Goal: Task Accomplishment & Management: Manage account settings

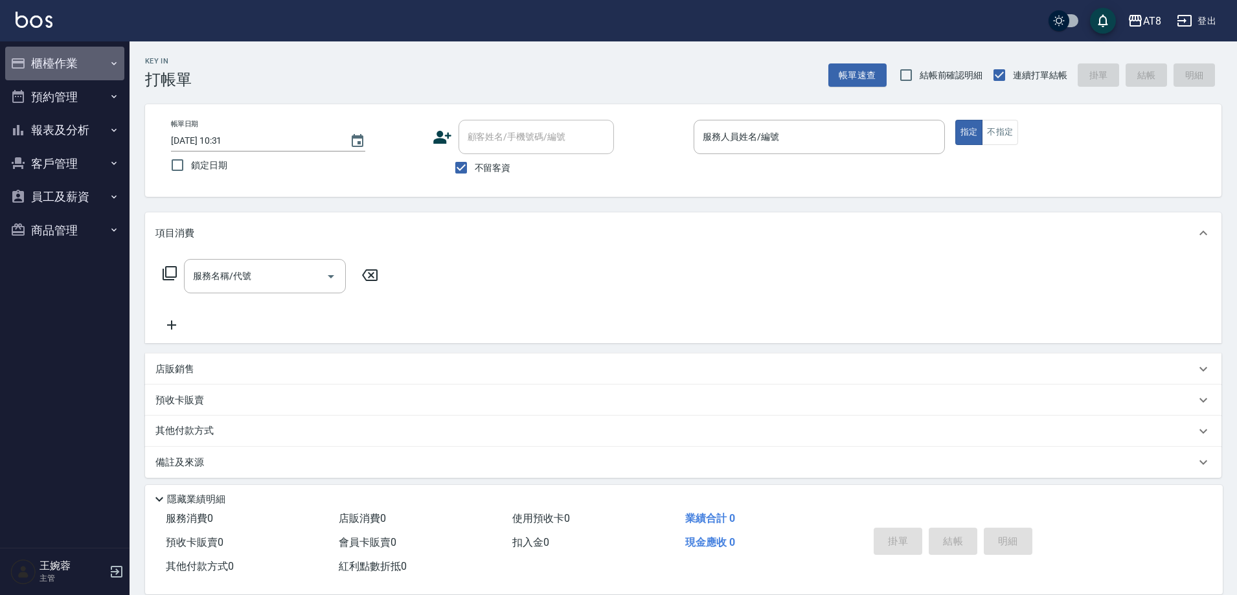
click at [80, 59] on button "櫃檯作業" at bounding box center [64, 64] width 119 height 34
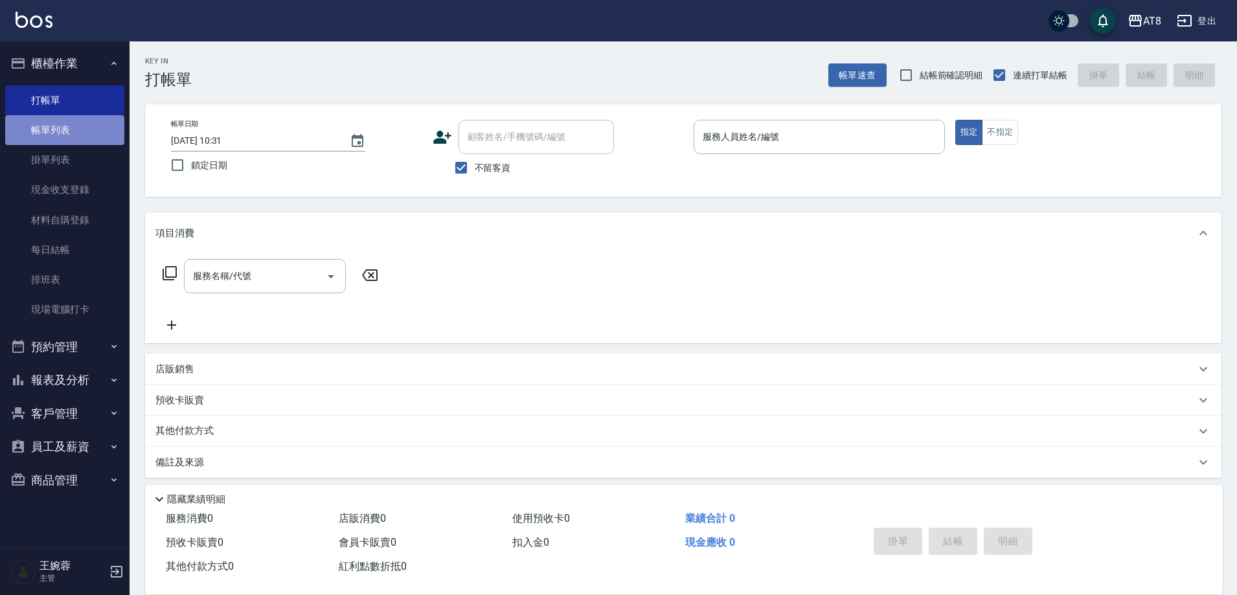
click at [70, 132] on link "帳單列表" at bounding box center [64, 130] width 119 height 30
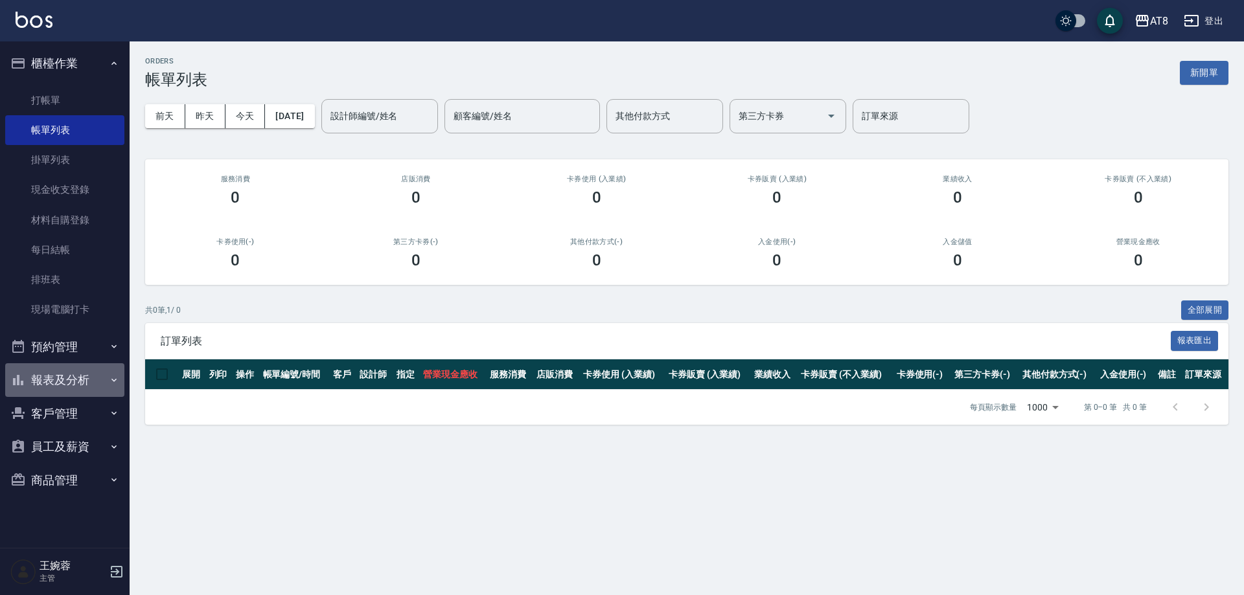
click at [51, 371] on button "報表及分析" at bounding box center [64, 380] width 119 height 34
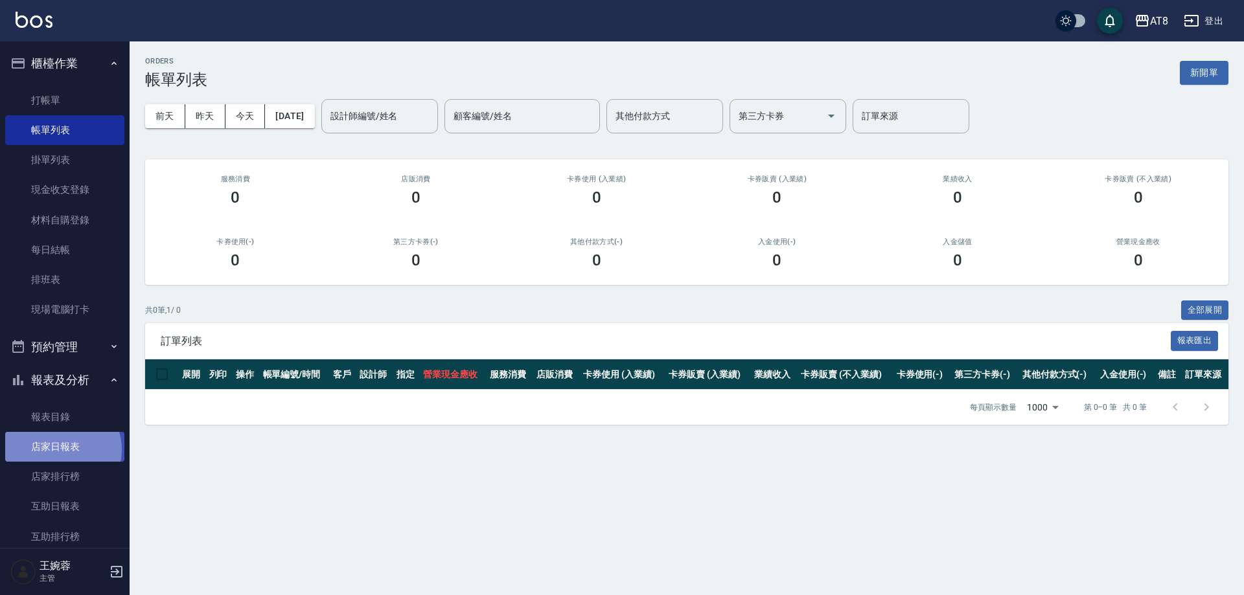
click at [60, 450] on link "店家日報表" at bounding box center [64, 447] width 119 height 30
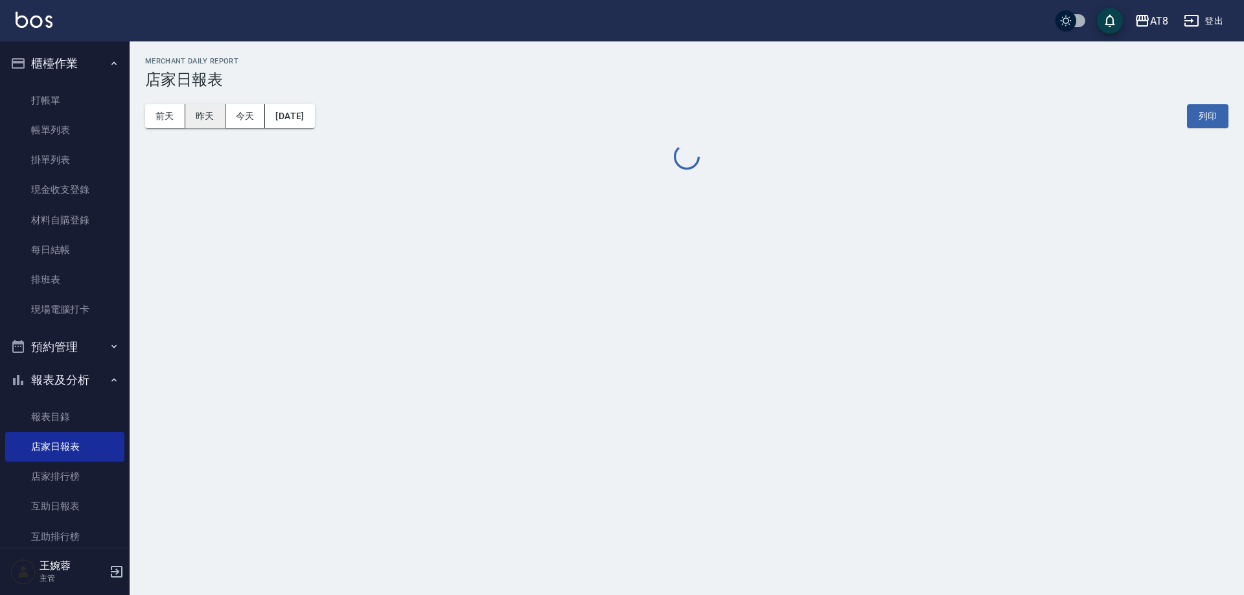
click at [209, 116] on button "昨天" at bounding box center [205, 116] width 40 height 24
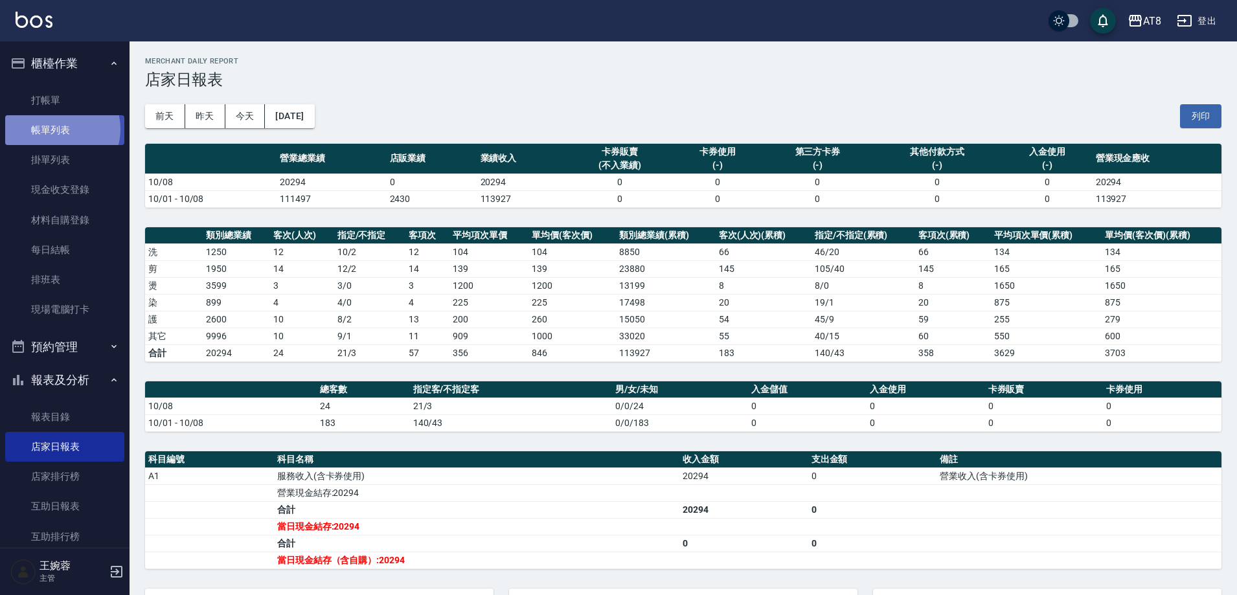
click at [60, 130] on link "帳單列表" at bounding box center [64, 130] width 119 height 30
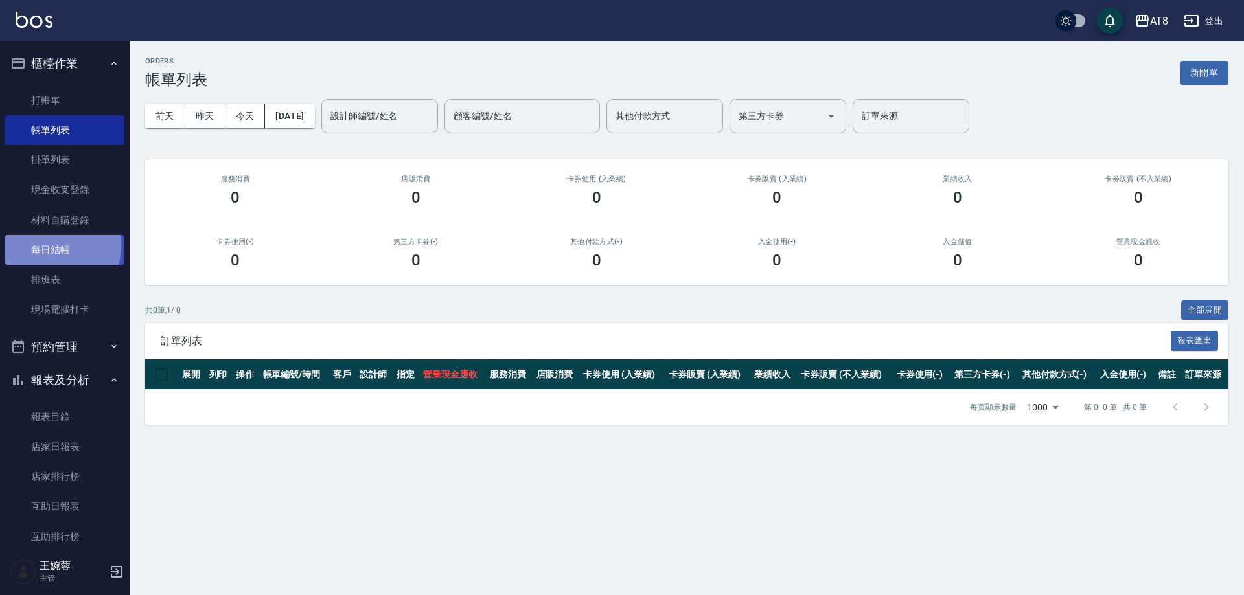
click at [25, 245] on link "每日結帳" at bounding box center [64, 250] width 119 height 30
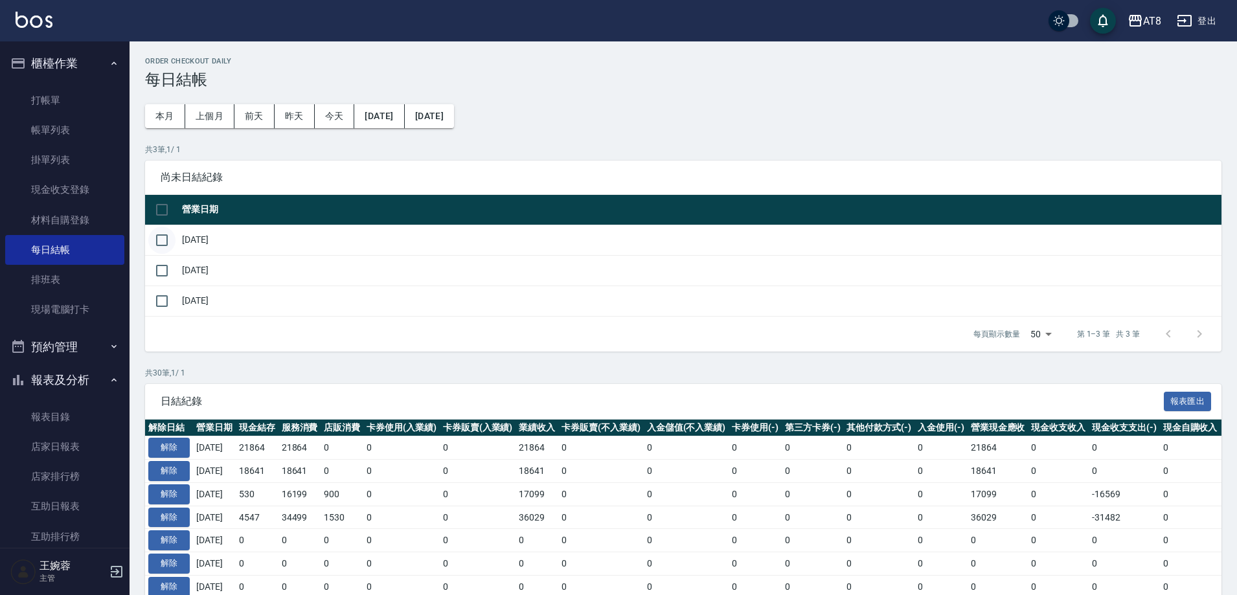
click at [172, 245] on input "checkbox" at bounding box center [161, 240] width 27 height 27
checkbox input "true"
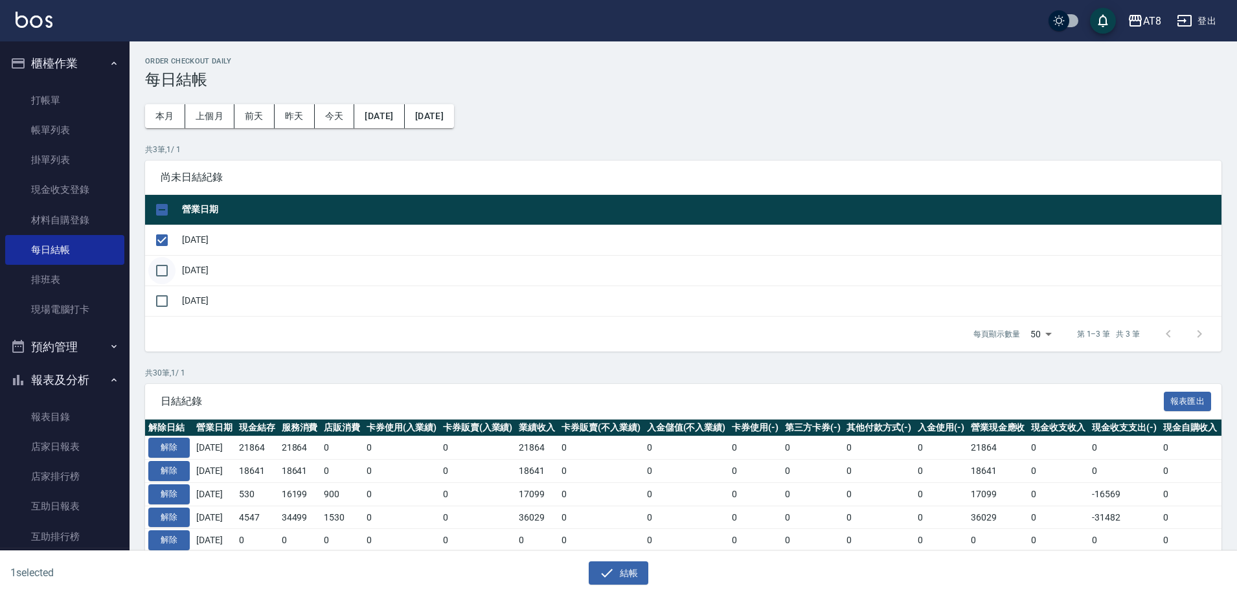
click at [166, 280] on input "checkbox" at bounding box center [161, 270] width 27 height 27
click at [635, 565] on button "結帳" at bounding box center [619, 574] width 60 height 24
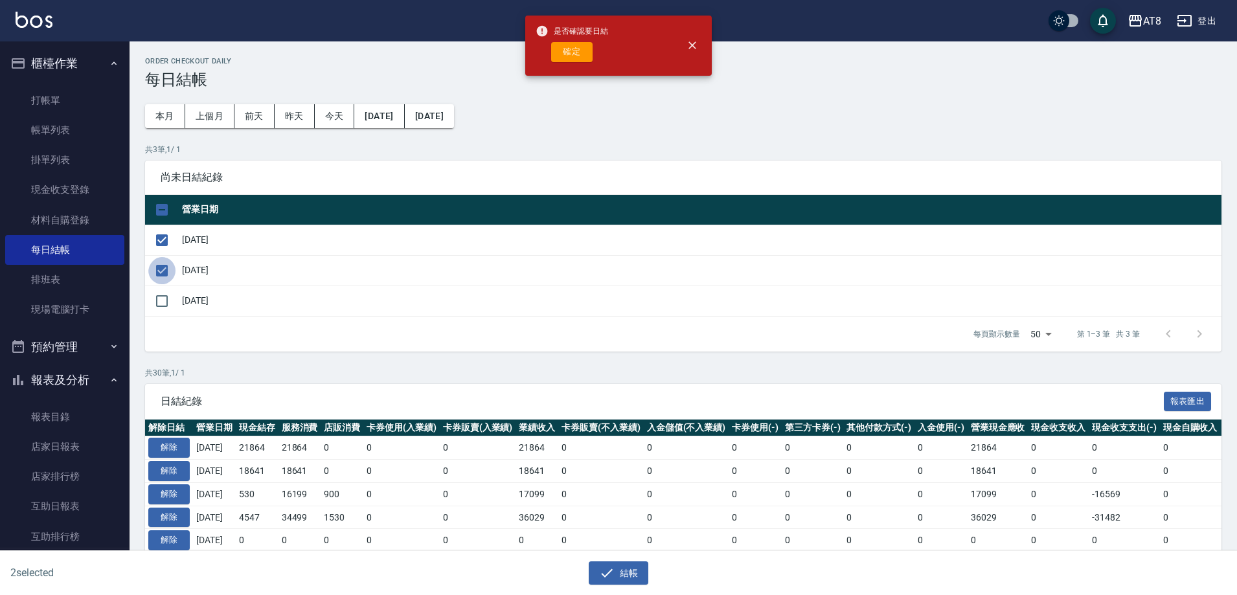
click at [163, 279] on input "checkbox" at bounding box center [161, 270] width 27 height 27
checkbox input "false"
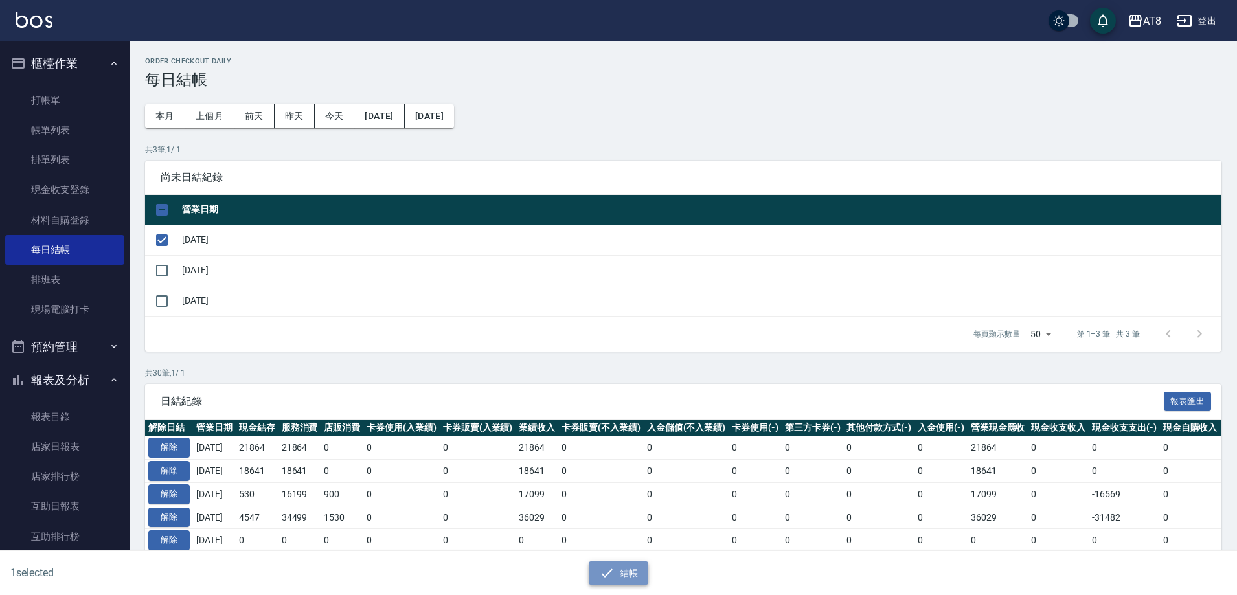
click at [610, 577] on icon "button" at bounding box center [607, 573] width 16 height 16
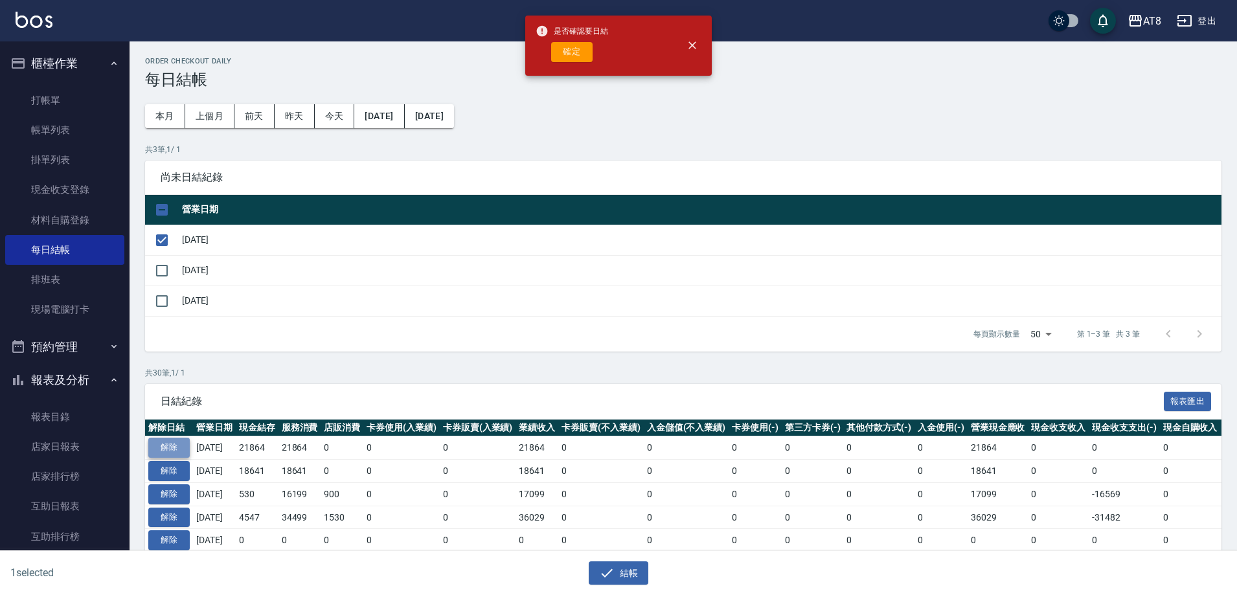
click at [184, 458] on button "解除" at bounding box center [168, 448] width 41 height 20
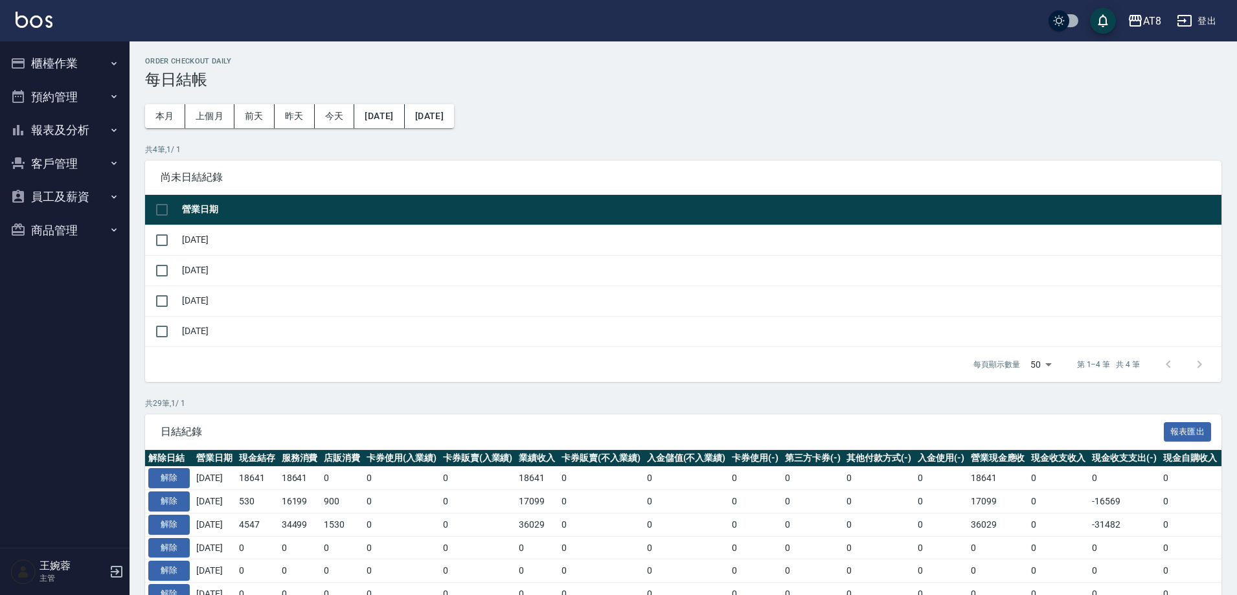
click at [94, 71] on button "櫃檯作業" at bounding box center [64, 64] width 119 height 34
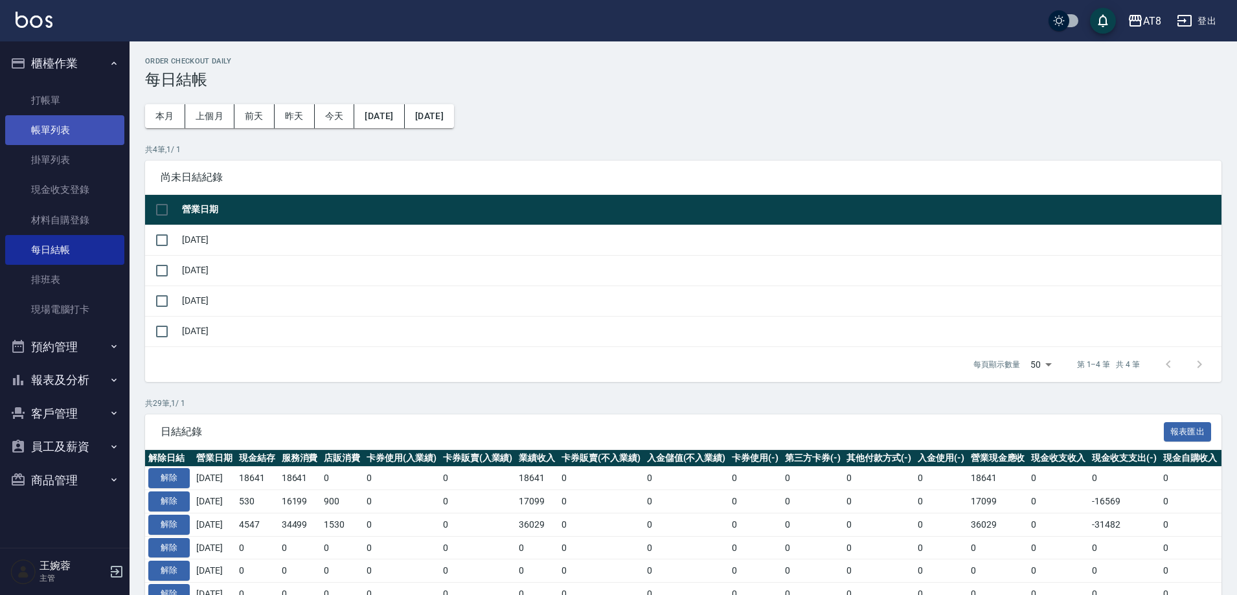
click at [64, 131] on link "帳單列表" at bounding box center [64, 130] width 119 height 30
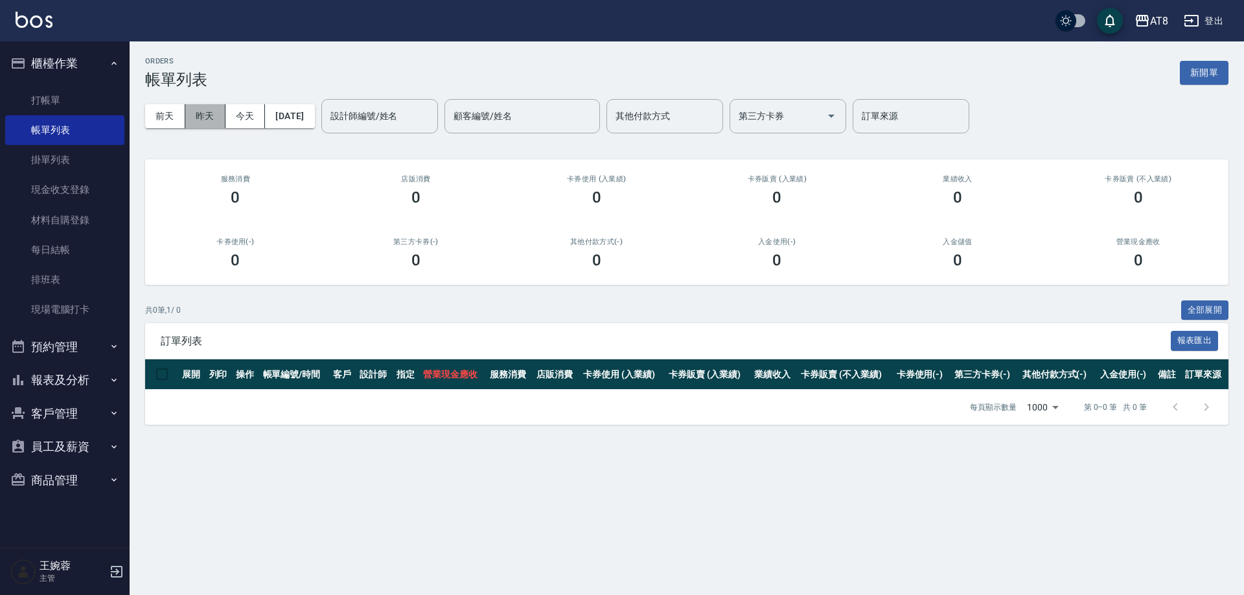
click at [216, 116] on button "昨天" at bounding box center [205, 116] width 40 height 24
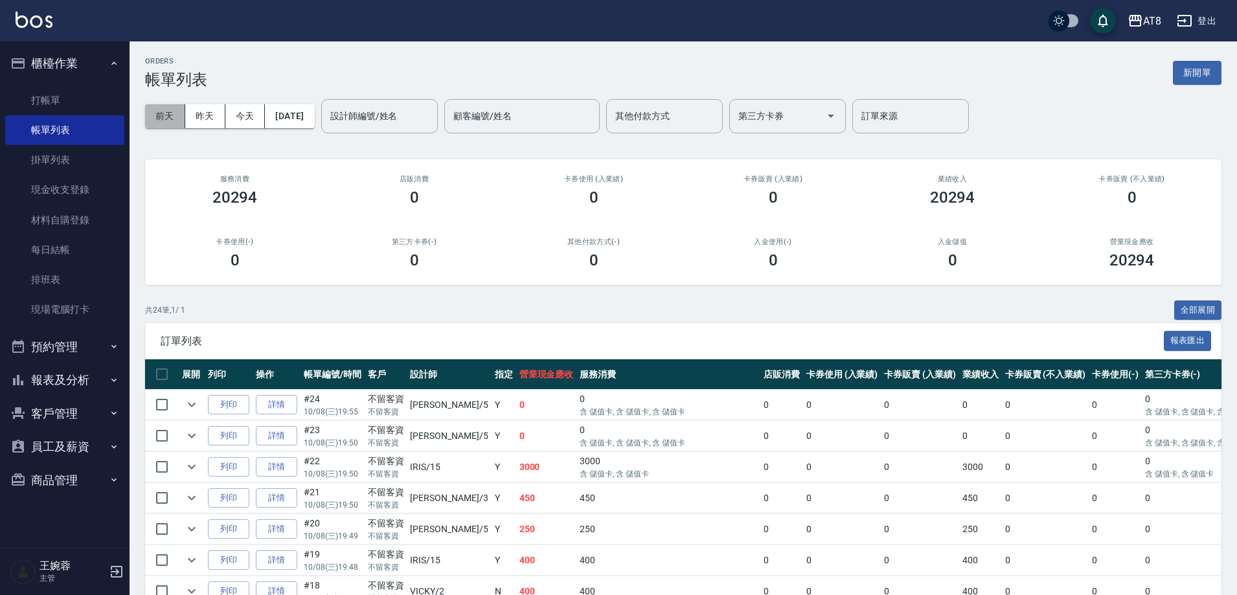
click at [159, 114] on button "前天" at bounding box center [165, 116] width 40 height 24
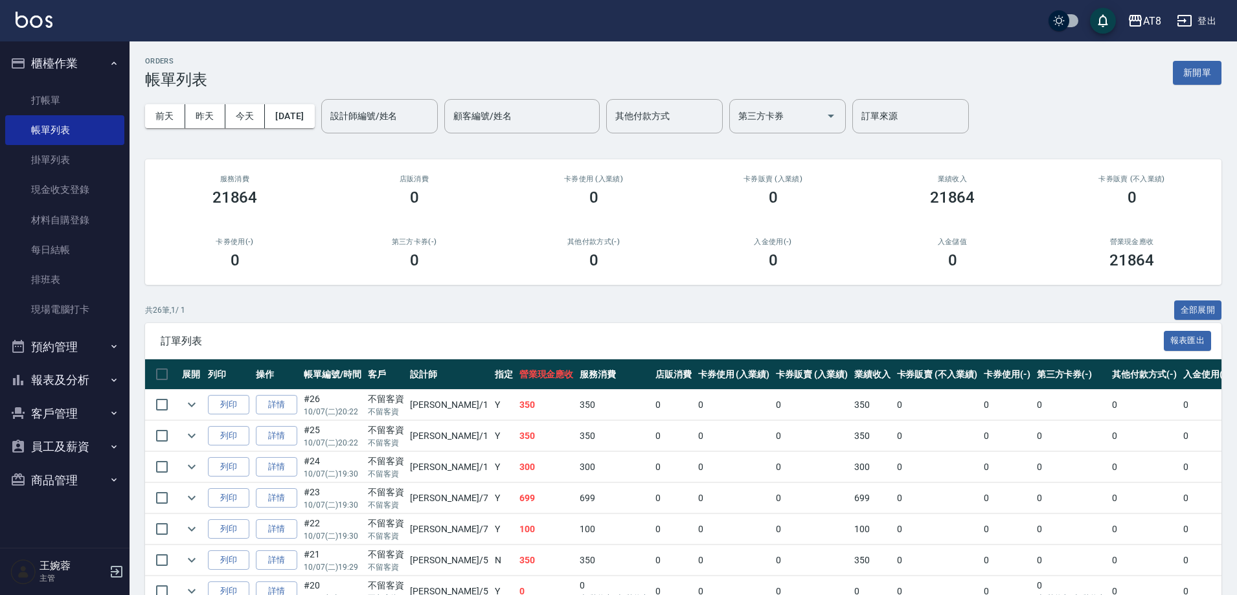
scroll to position [779, 0]
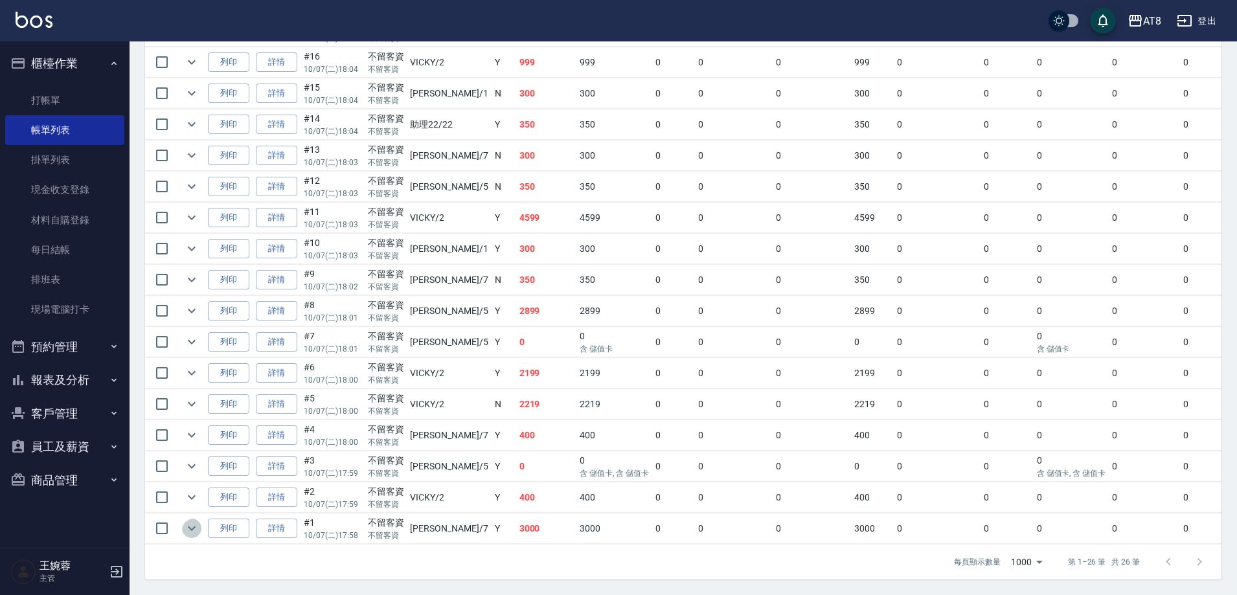
click at [194, 521] on icon "expand row" at bounding box center [192, 529] width 16 height 16
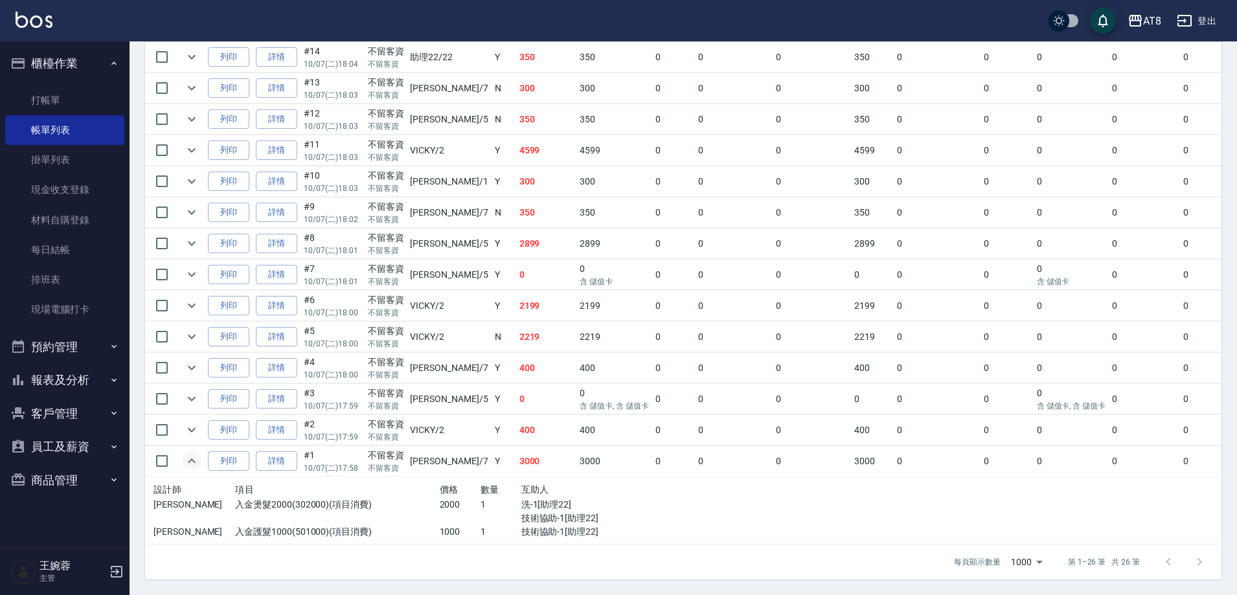
scroll to position [824, 0]
click at [277, 472] on link "詳情" at bounding box center [276, 461] width 41 height 20
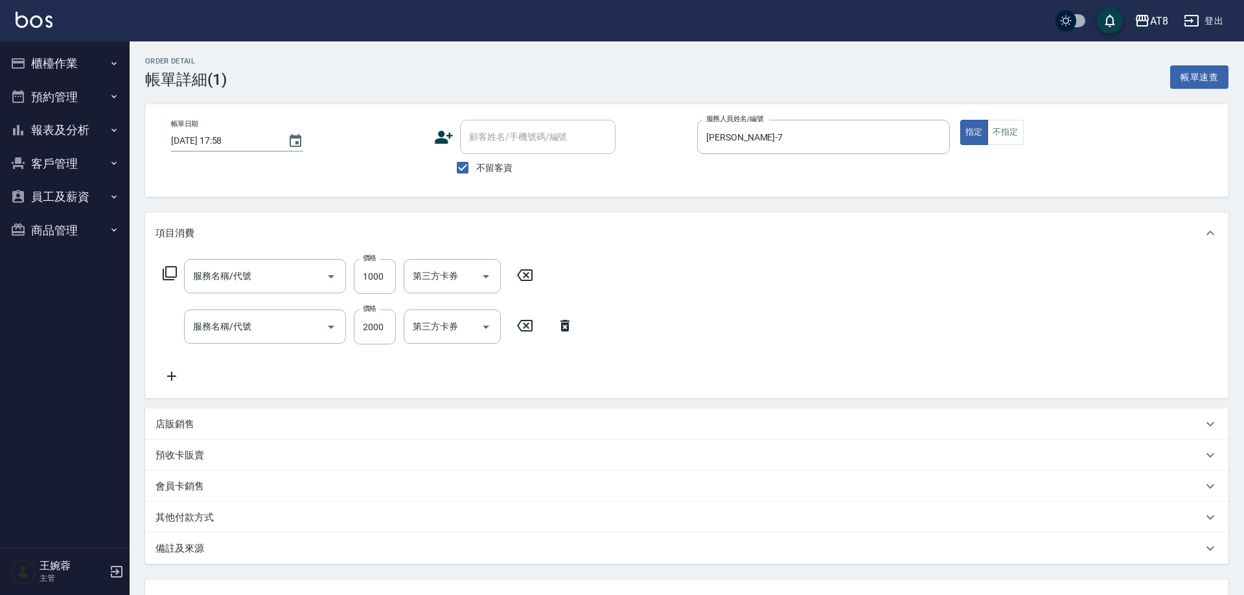
type input "[DATE] 17:58"
checkbox input "true"
type input "[PERSON_NAME]-7"
type input "入金護髮1000(501000)"
type input "入金燙髮2000(302000)"
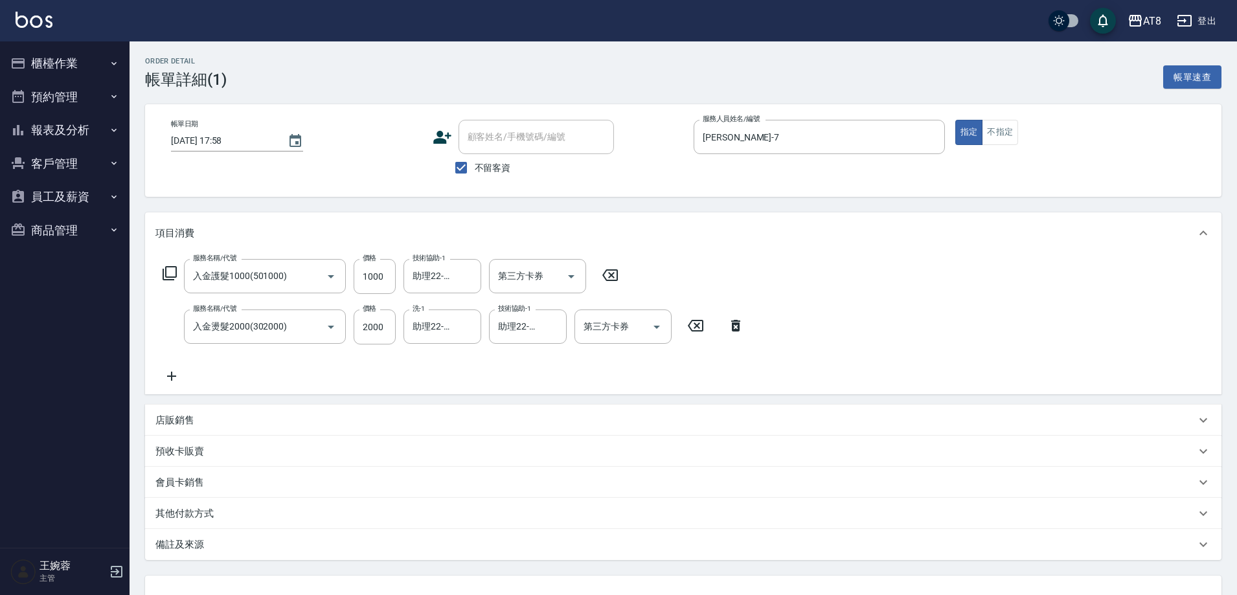
click at [624, 283] on icon at bounding box center [610, 276] width 32 height 16
click at [735, 332] on icon at bounding box center [736, 325] width 32 height 16
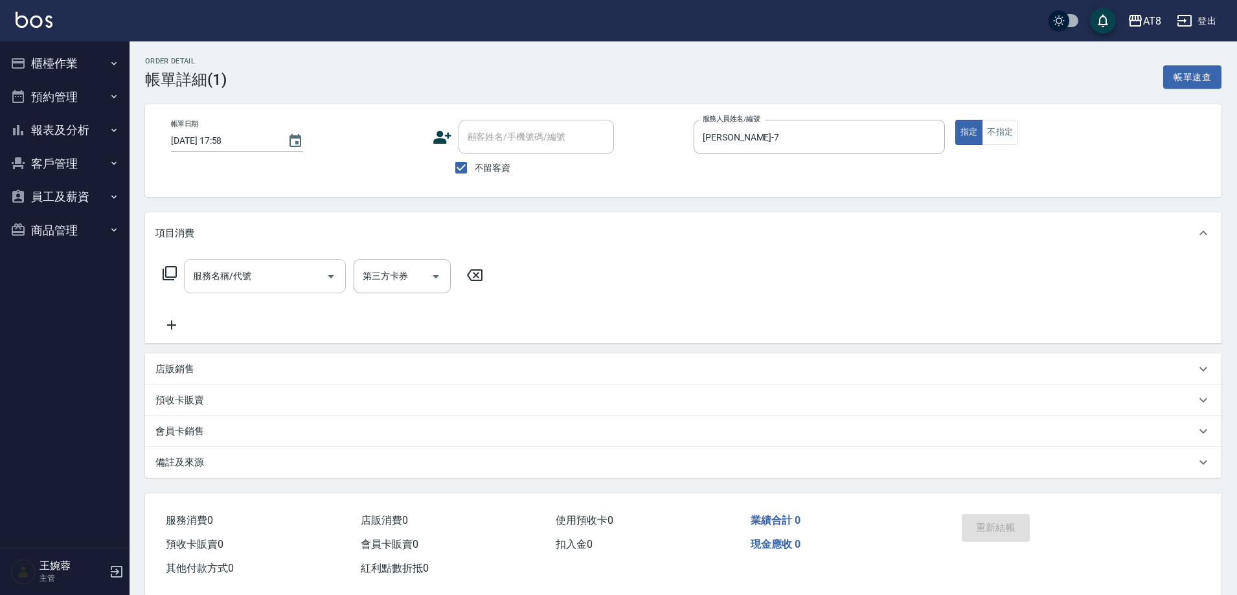
click at [249, 284] on div "服務名稱/代號 服務名稱/代號" at bounding box center [265, 276] width 162 height 34
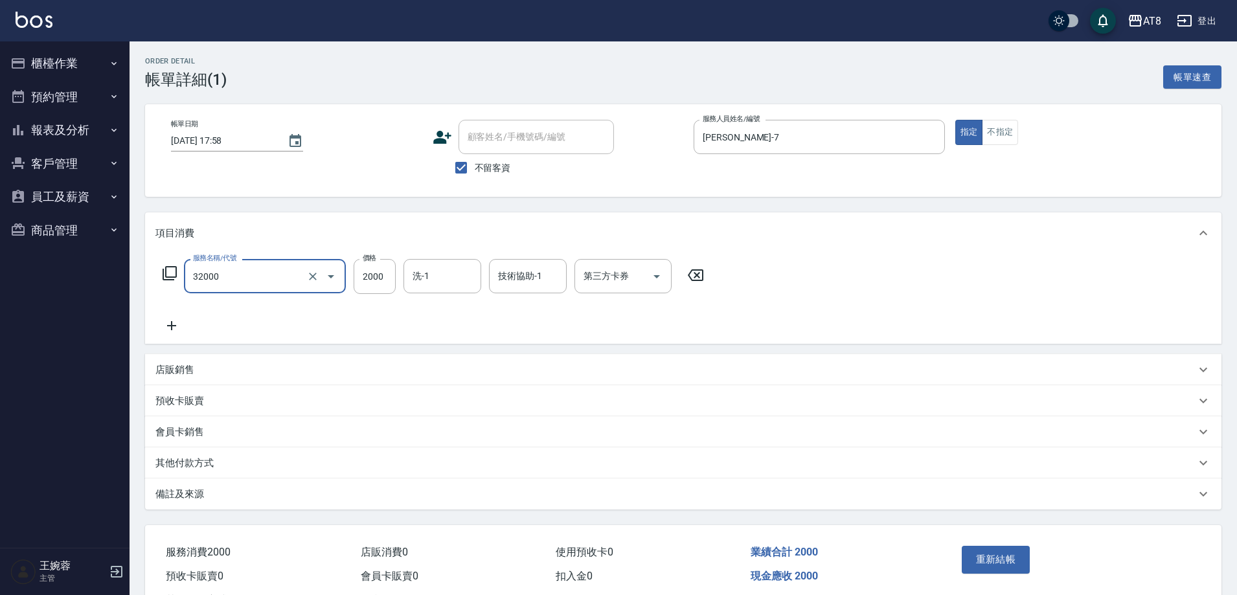
type input "燙髮(32000)"
type input "助理22-22"
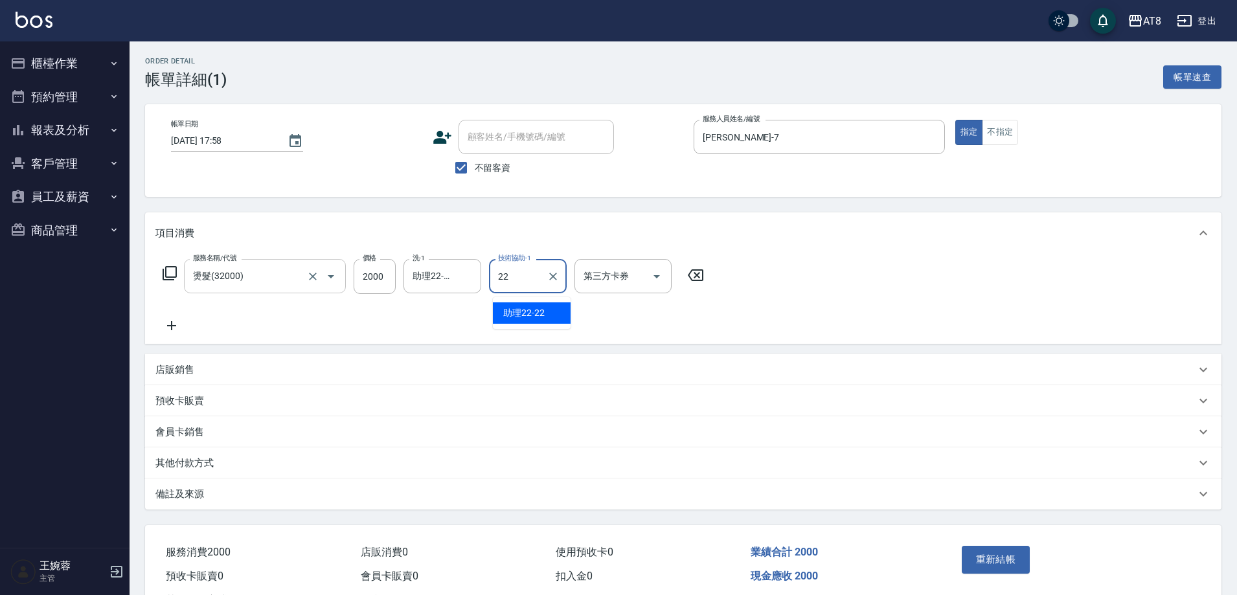
type input "助理22-22"
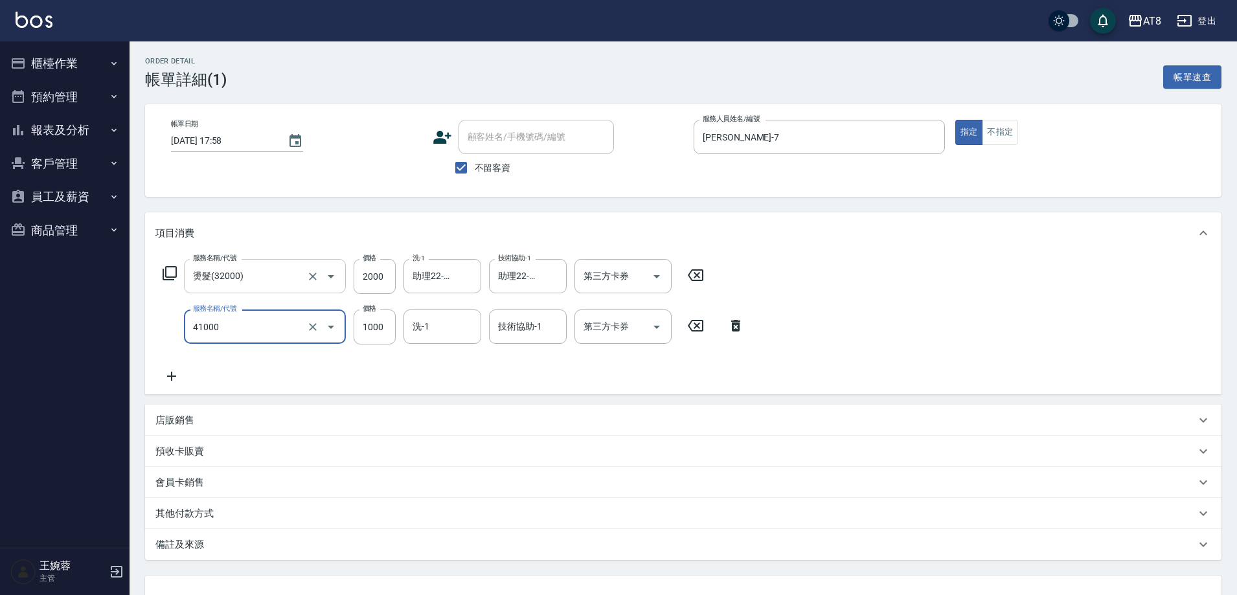
type input "染髮(41000)"
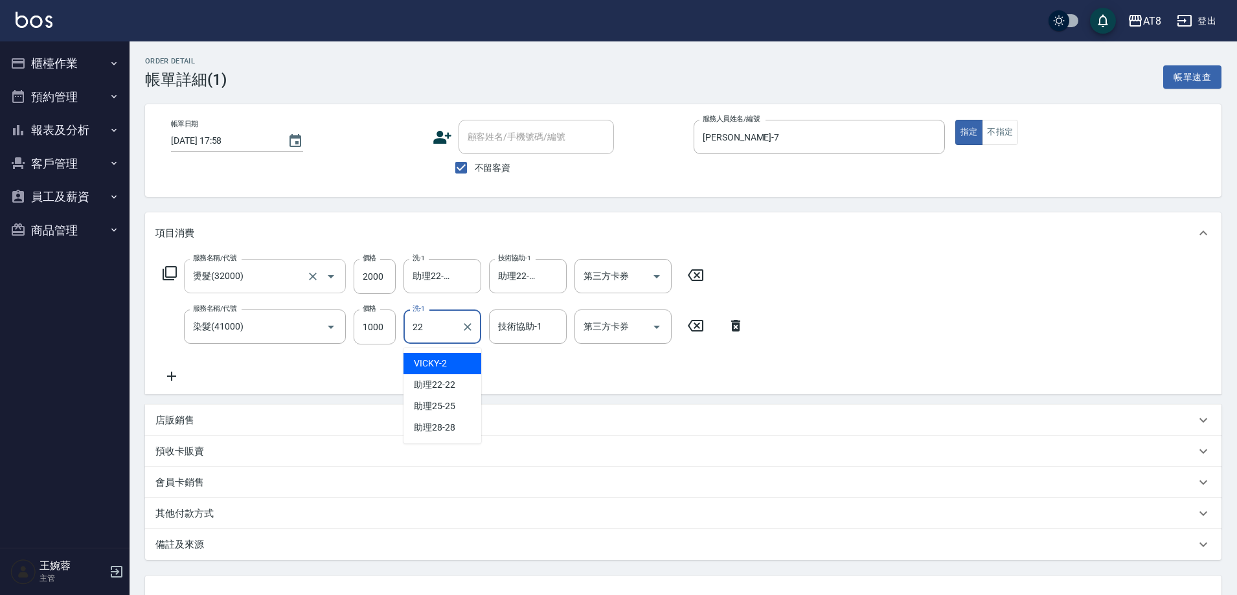
type input "助理22-22"
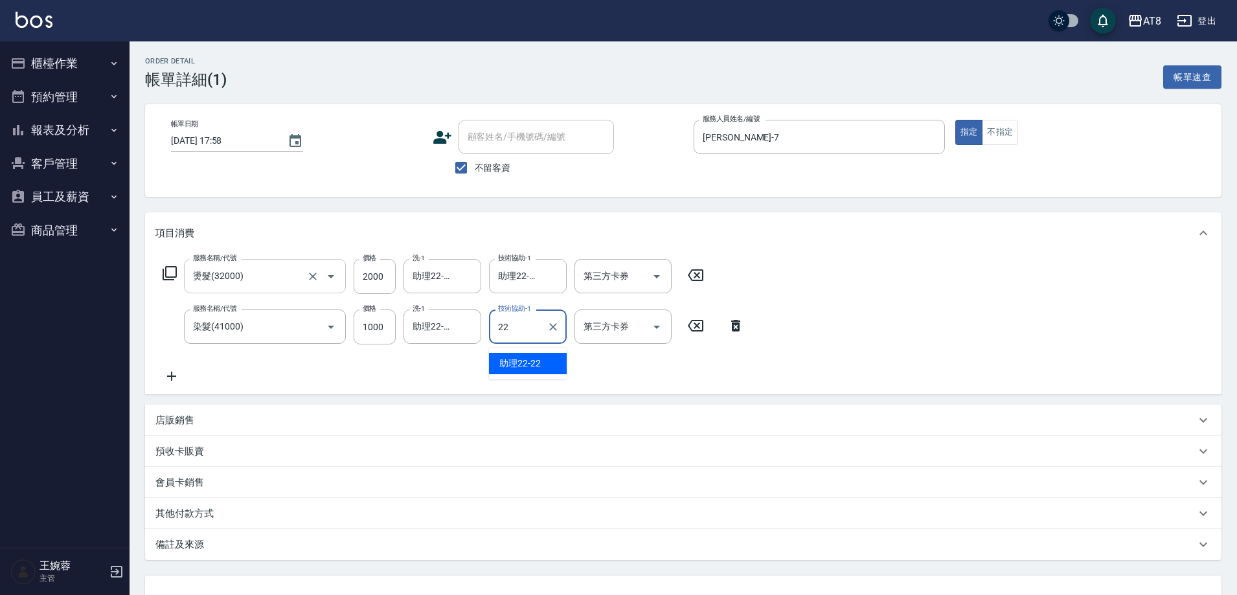
type input "助理22-22"
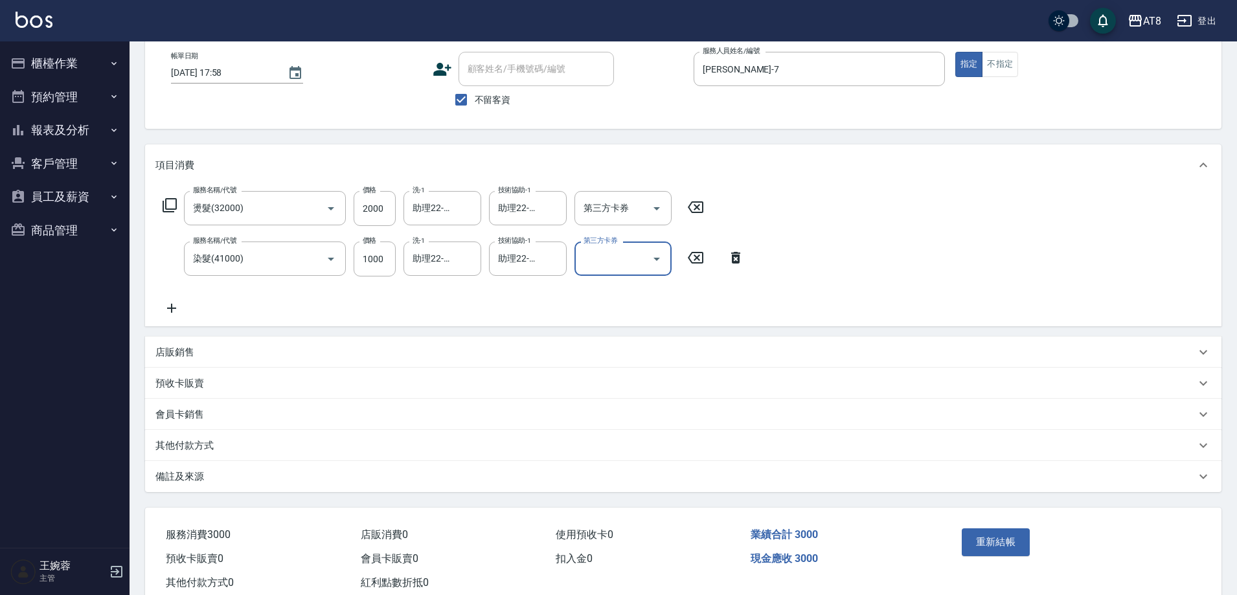
scroll to position [122, 0]
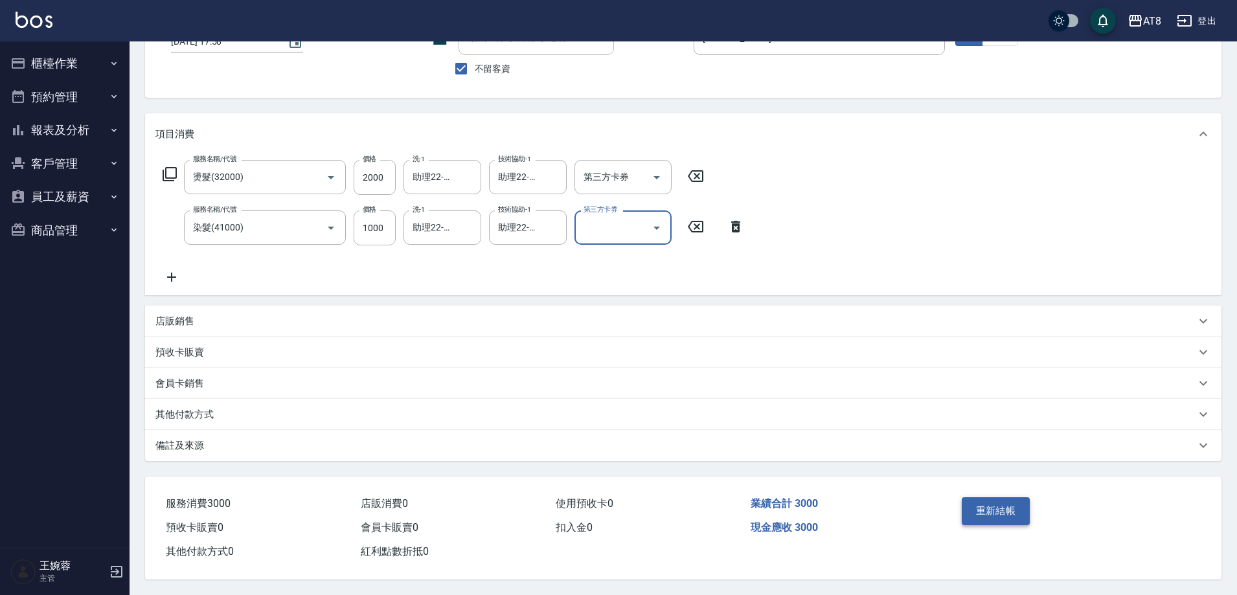
click at [1019, 504] on button "重新結帳" at bounding box center [996, 510] width 69 height 27
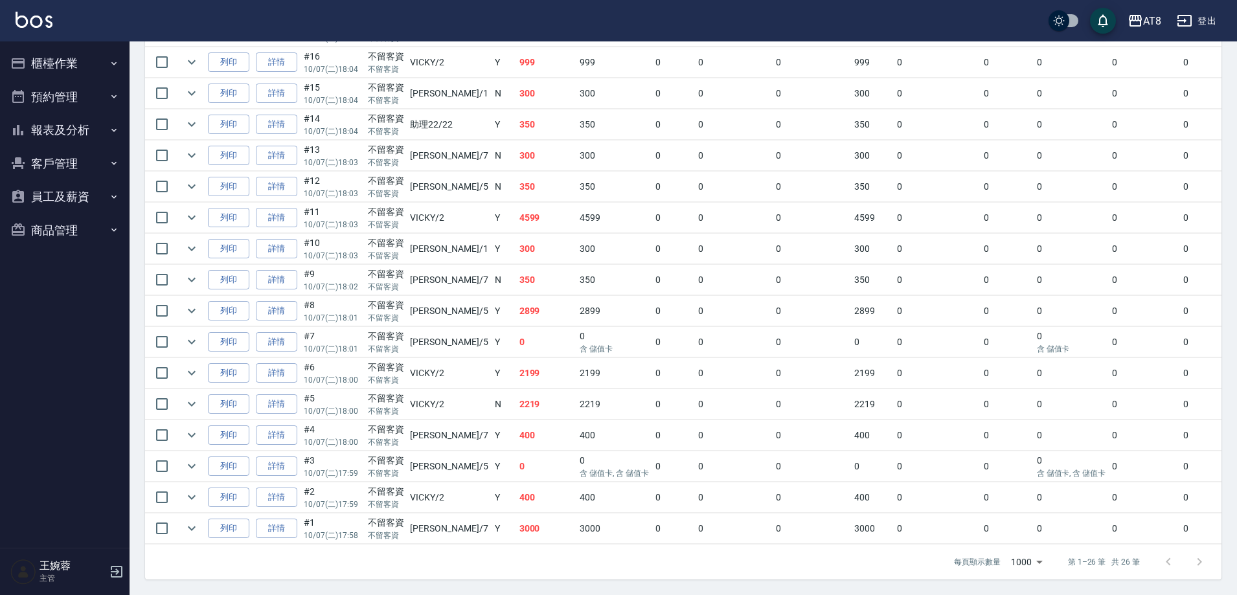
scroll to position [779, 0]
click at [280, 363] on link "詳情" at bounding box center [276, 373] width 41 height 20
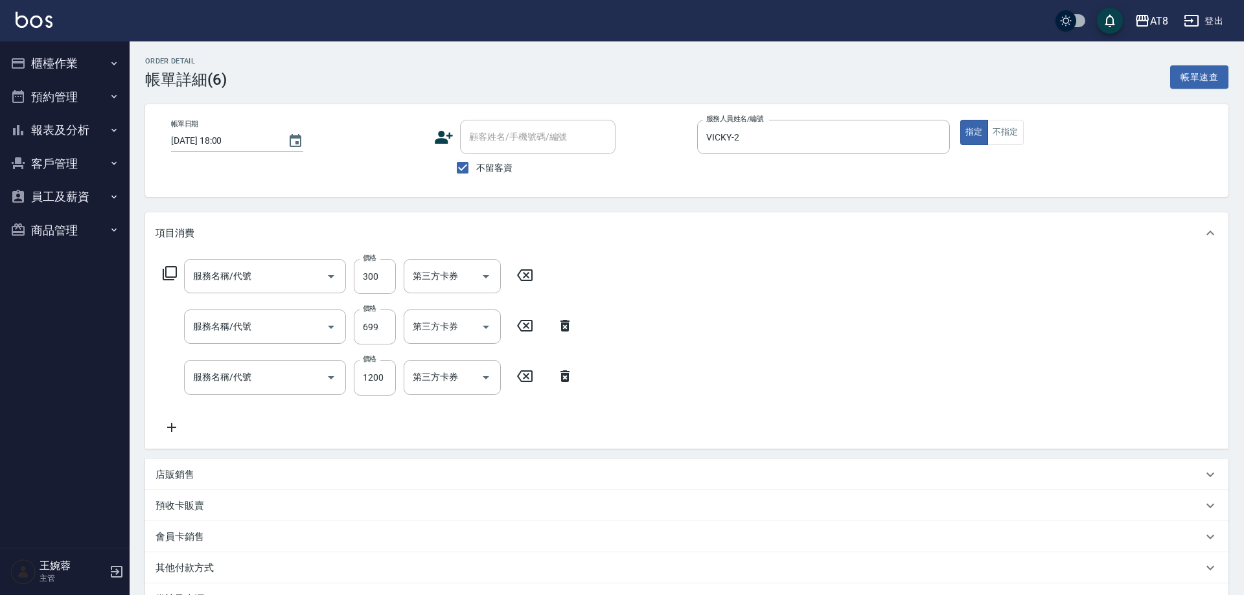
type input "[DATE] 18:00"
checkbox input "true"
type input "VICKY-2"
type input "入金剪髮300(20300)"
type input "SPA699(6699)"
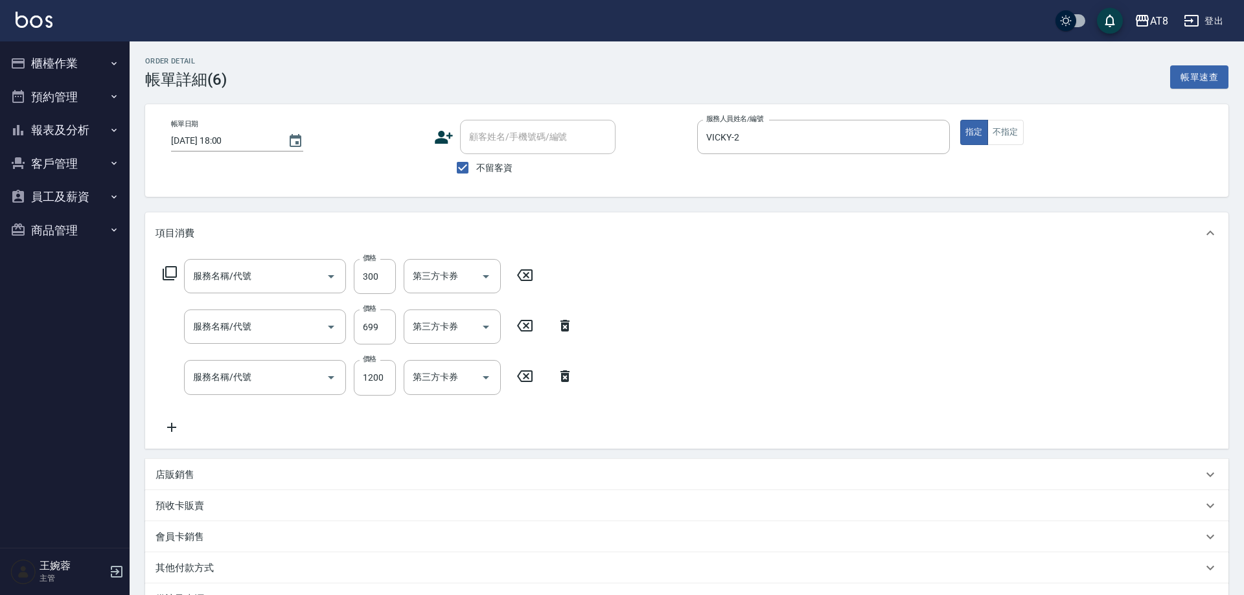
type input "入金染髮1000(401000)"
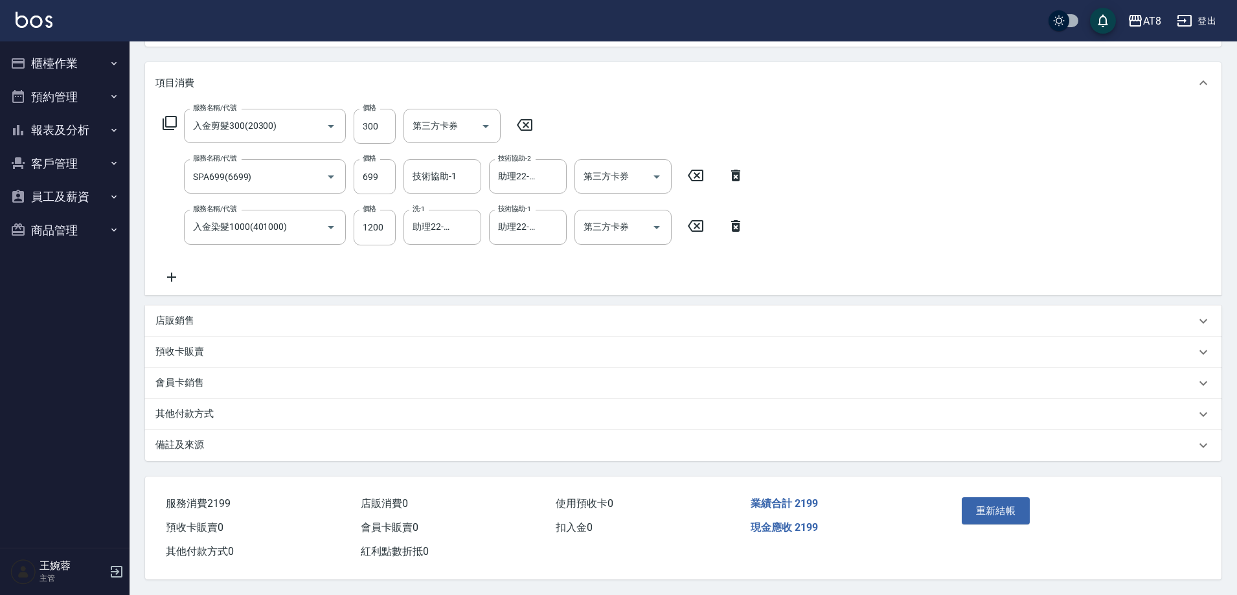
scroll to position [159, 0]
click at [554, 174] on icon "Clear" at bounding box center [553, 177] width 8 height 8
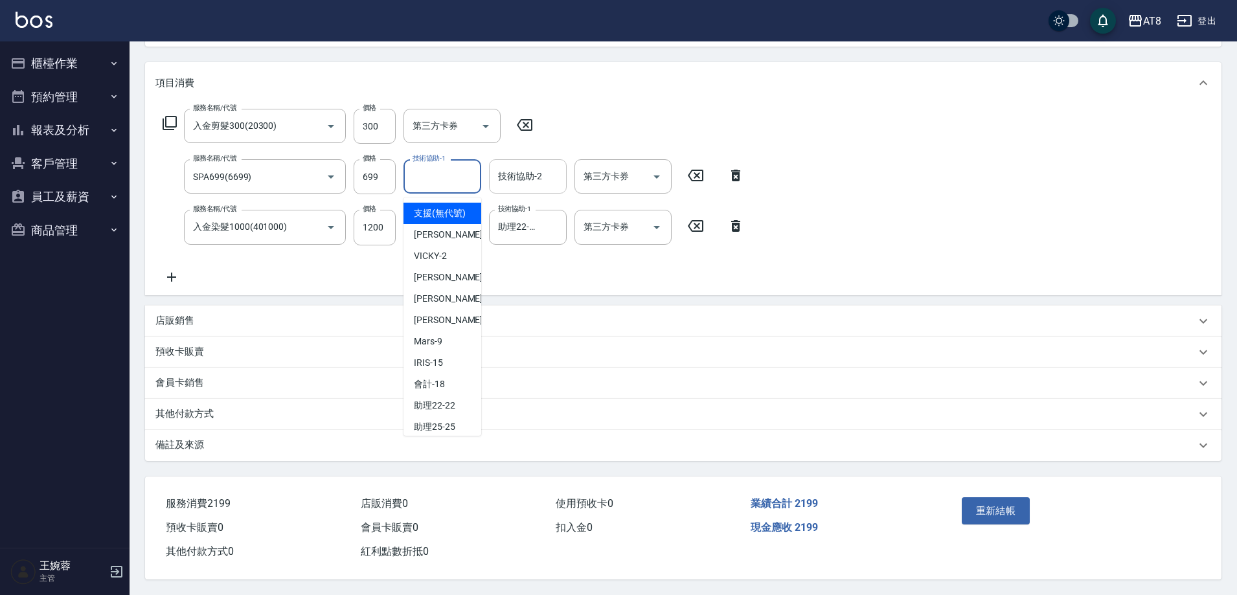
click at [461, 165] on input "技術協助-1" at bounding box center [442, 176] width 66 height 23
click at [450, 207] on span "助理22 -22" at bounding box center [434, 214] width 41 height 14
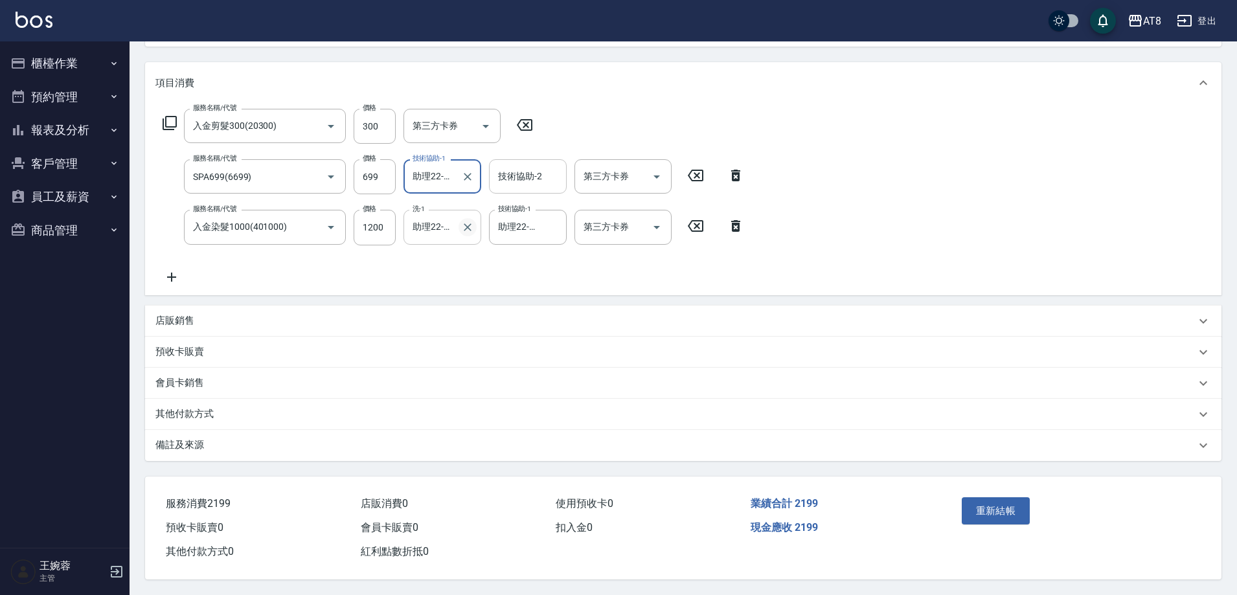
click at [468, 223] on icon "Clear" at bounding box center [468, 227] width 8 height 8
type input "助理22-22"
click at [904, 220] on div "服務名稱/代號 入金剪髮300(20300) 服務名稱/代號 價格 300 價格 第三方卡券 第三方卡券 服務名稱/代號 SPA699(6699) 服務名稱/…" at bounding box center [683, 199] width 1077 height 191
click at [1008, 506] on button "重新結帳" at bounding box center [996, 510] width 69 height 27
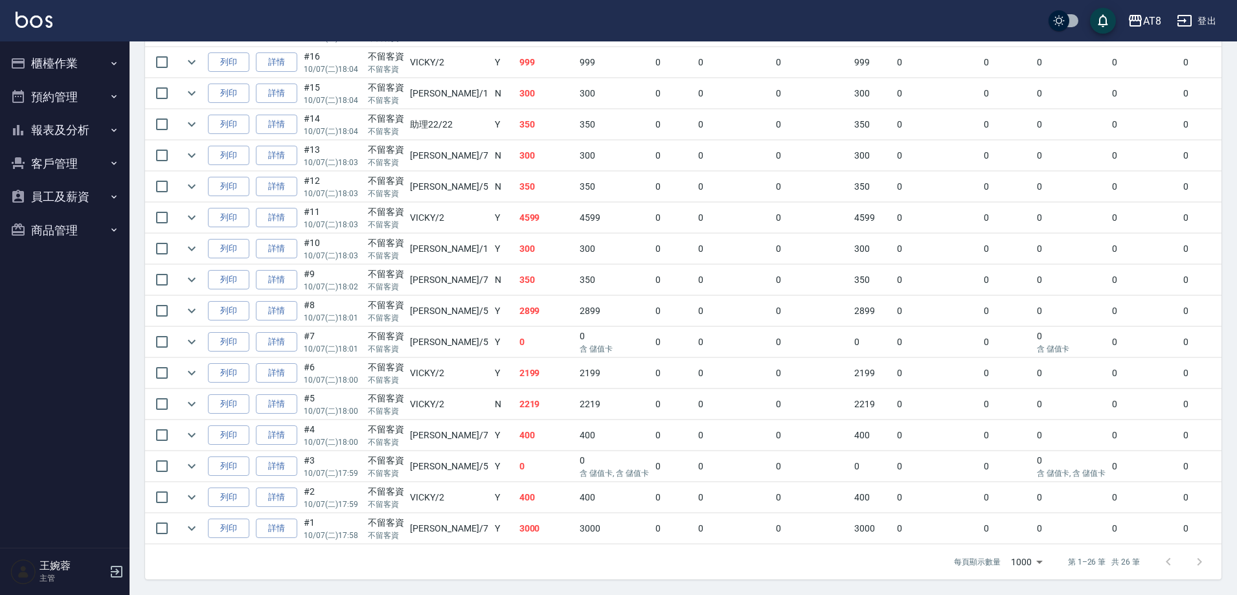
scroll to position [670, 0]
click at [288, 415] on link "詳情" at bounding box center [276, 404] width 41 height 20
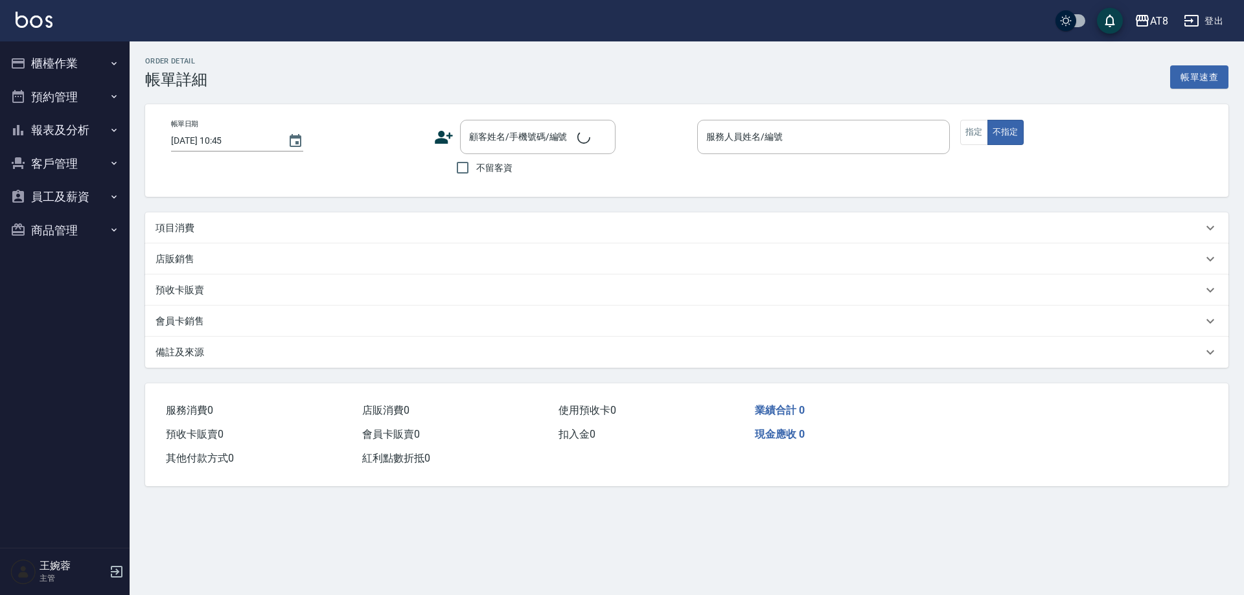
type input "[DATE] 18:00"
checkbox input "true"
type input "VICKY-2"
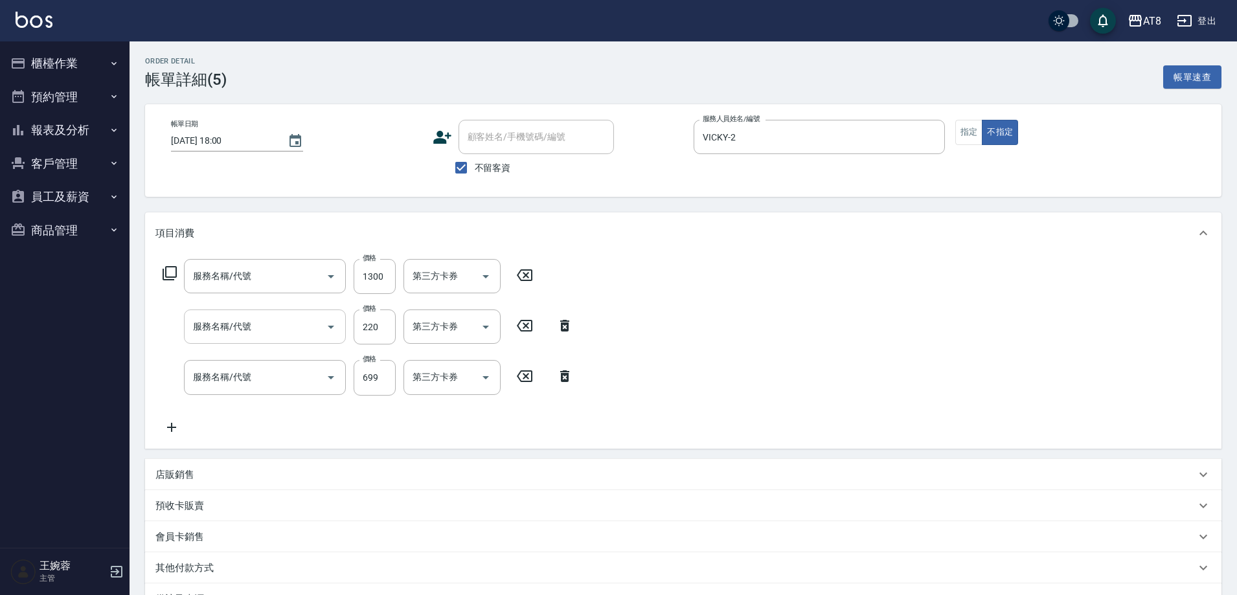
type input "入金染髮1300(401300)"
type input "入金剪髮220(20220)"
type input "SPA699(6699)"
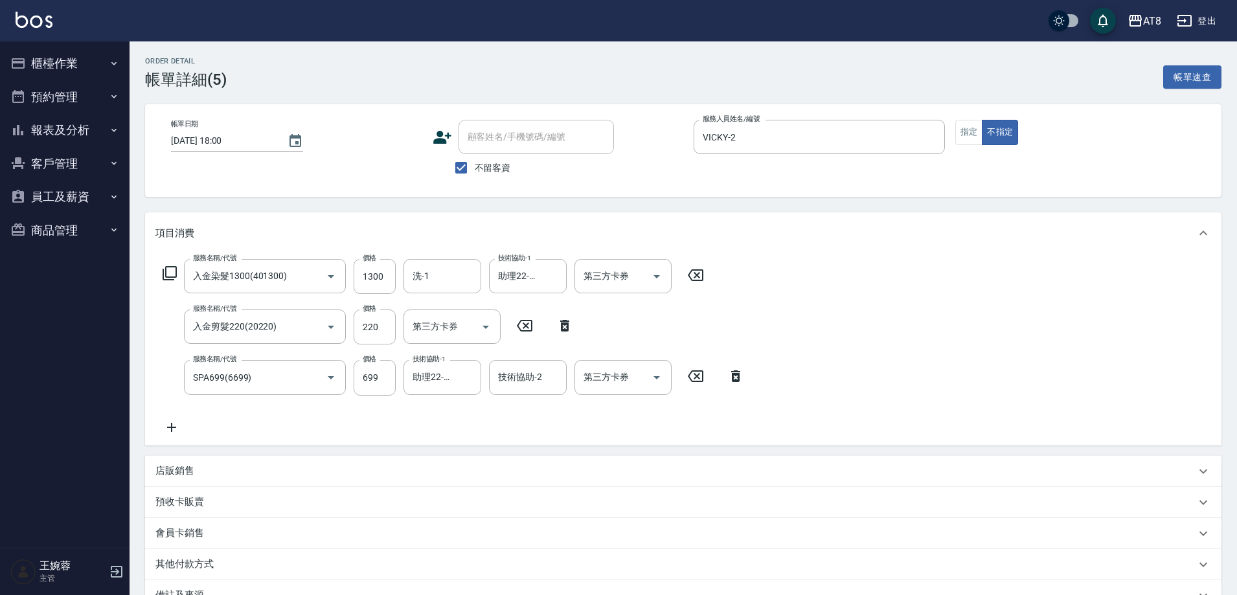
drag, startPoint x: 1237, startPoint y: 363, endPoint x: 1243, endPoint y: 484, distance: 121.3
click at [1237, 484] on html "AT8 登出 櫃檯作業 打帳單 帳單列表 掛單列表 現金收支登錄 材料自購登錄 每日結帳 排班表 現場電腦打卡 預約管理 預約管理 單日預約紀錄 單週預約紀錄…" at bounding box center [618, 373] width 1237 height 746
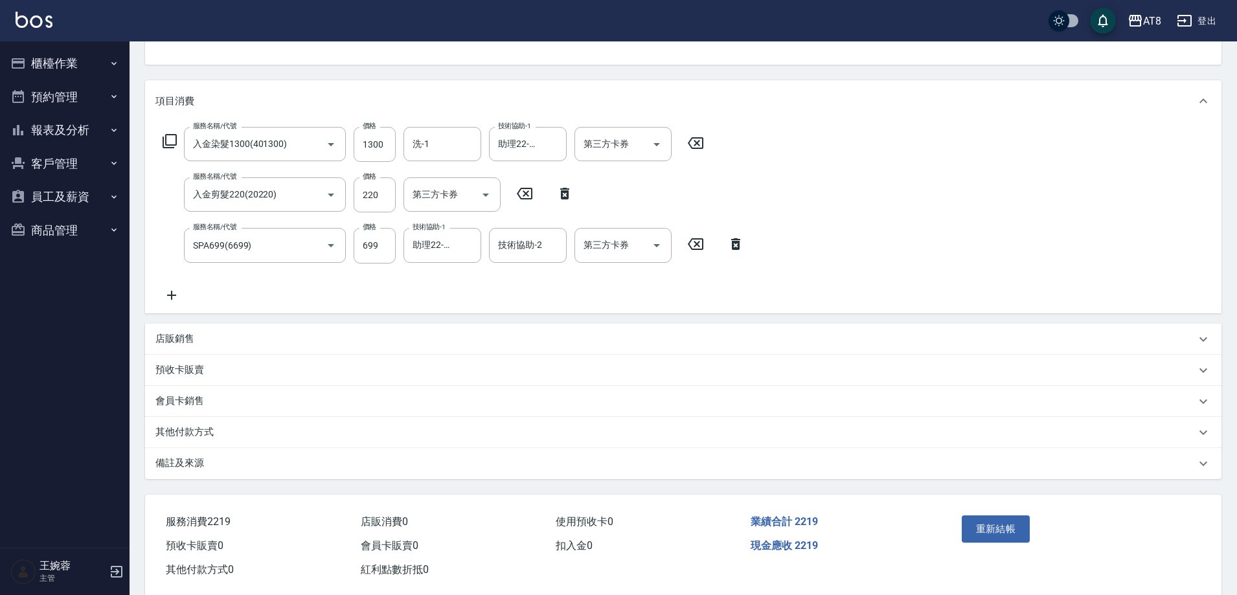
scroll to position [174, 0]
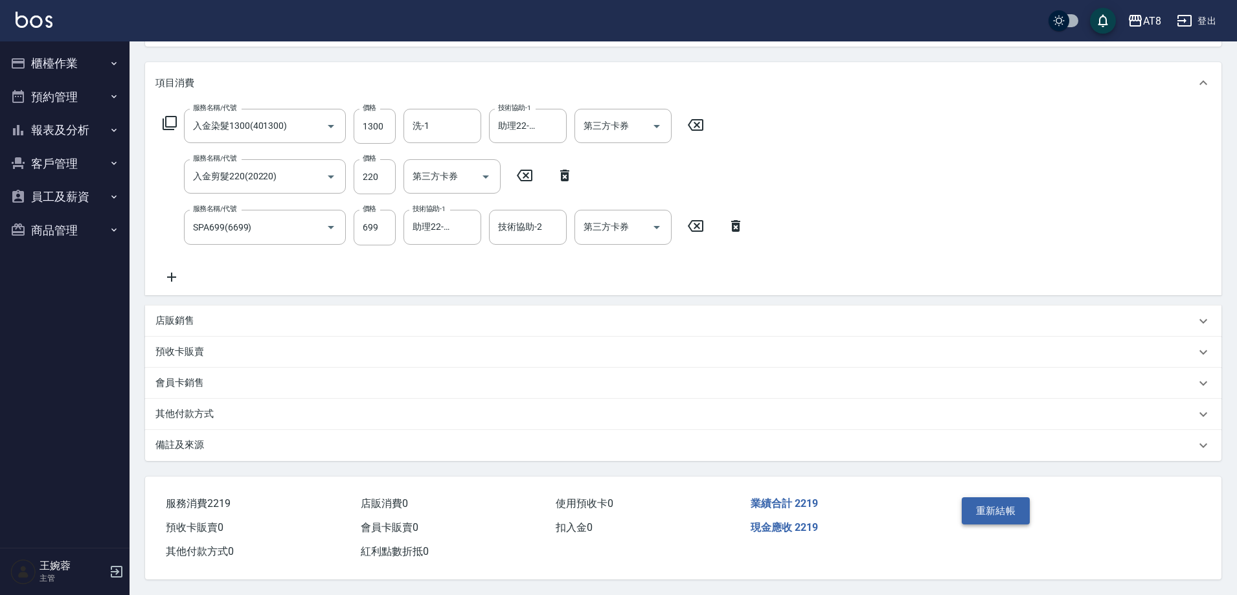
click at [1015, 497] on button "重新結帳" at bounding box center [996, 510] width 69 height 27
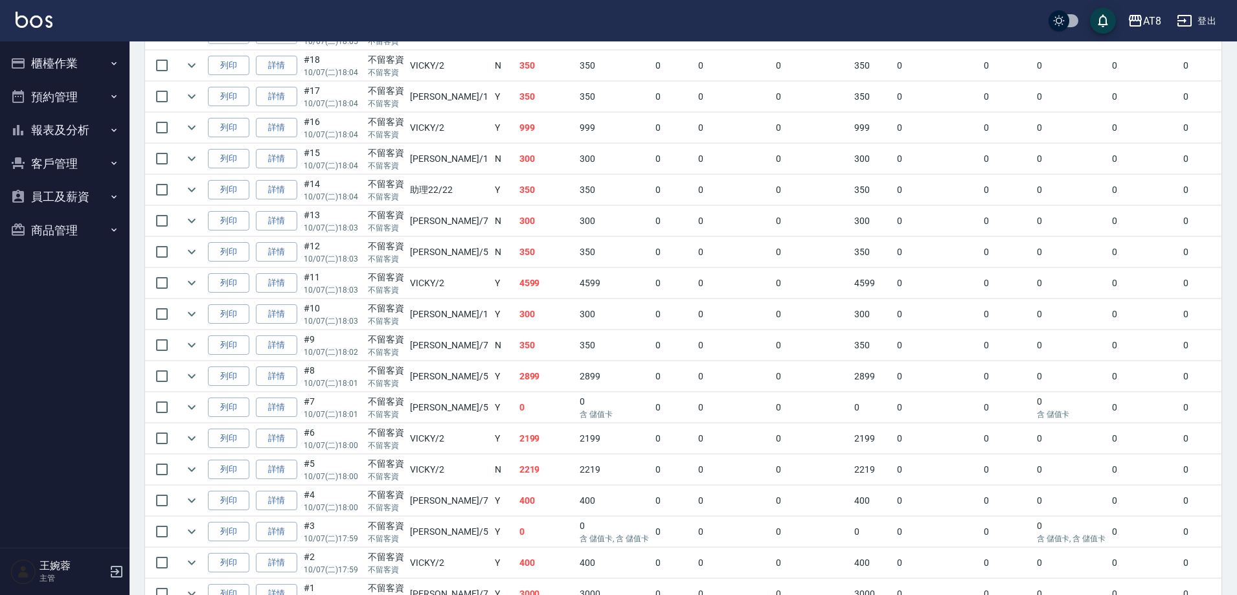
scroll to position [657, 0]
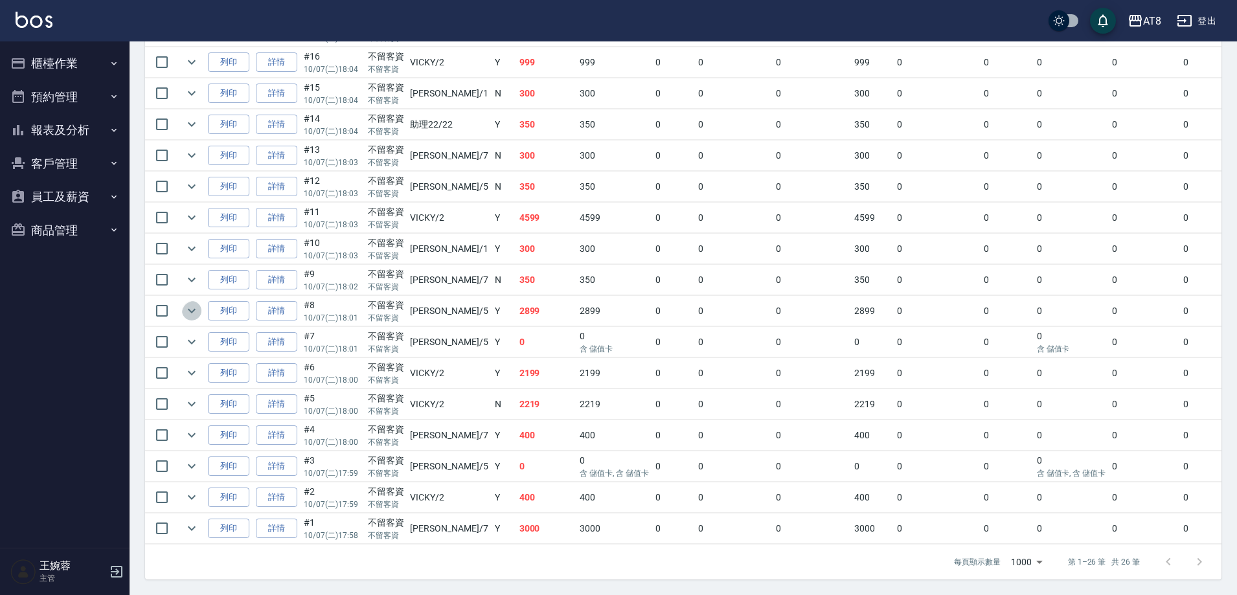
click at [200, 319] on icon "expand row" at bounding box center [192, 311] width 16 height 16
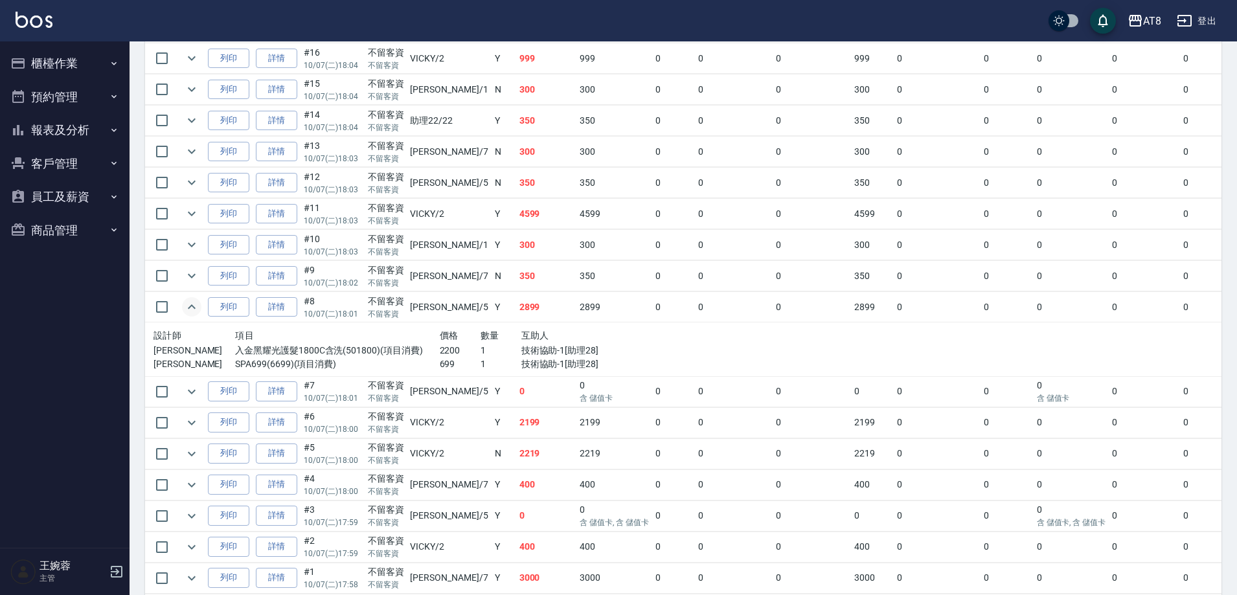
click at [200, 315] on icon "expand row" at bounding box center [192, 307] width 16 height 16
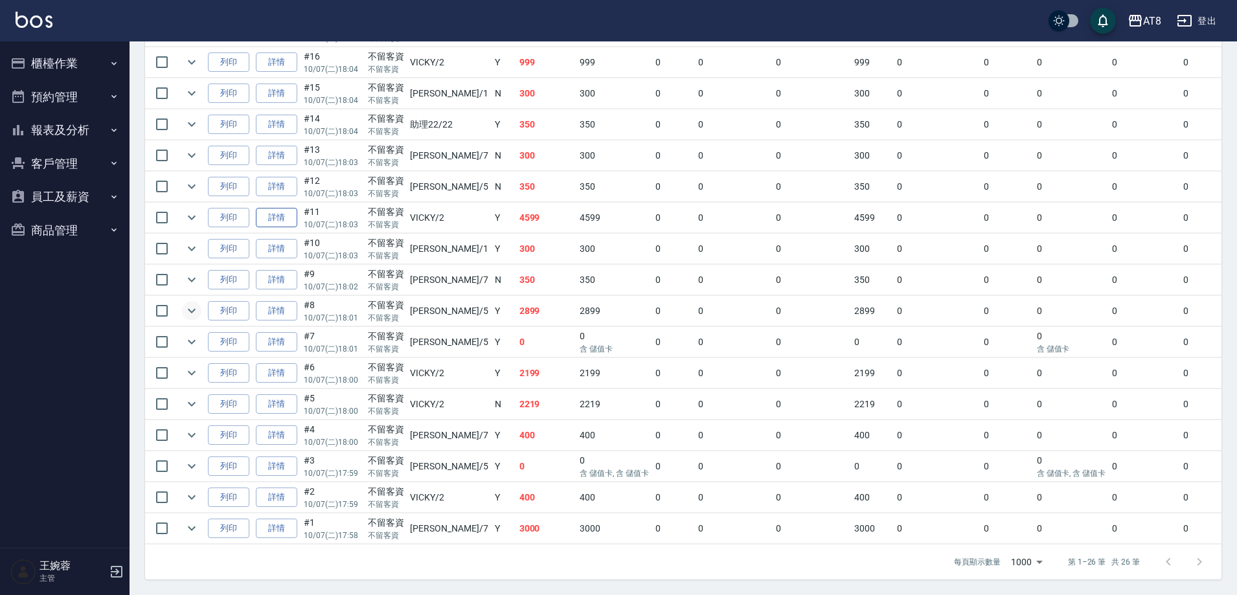
click at [296, 228] on link "詳情" at bounding box center [276, 218] width 41 height 20
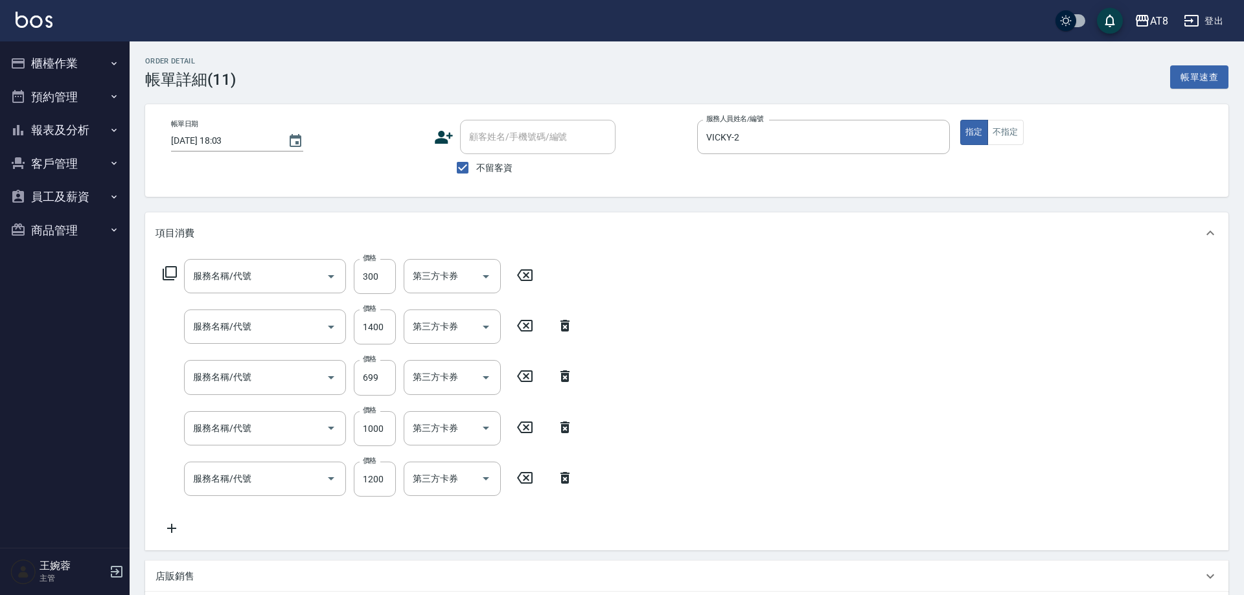
type input "[DATE] 18:03"
checkbox input "true"
type input "VICKY-2"
type input "入金剪髮300(20300)"
type input "入金染髮1000(401000)"
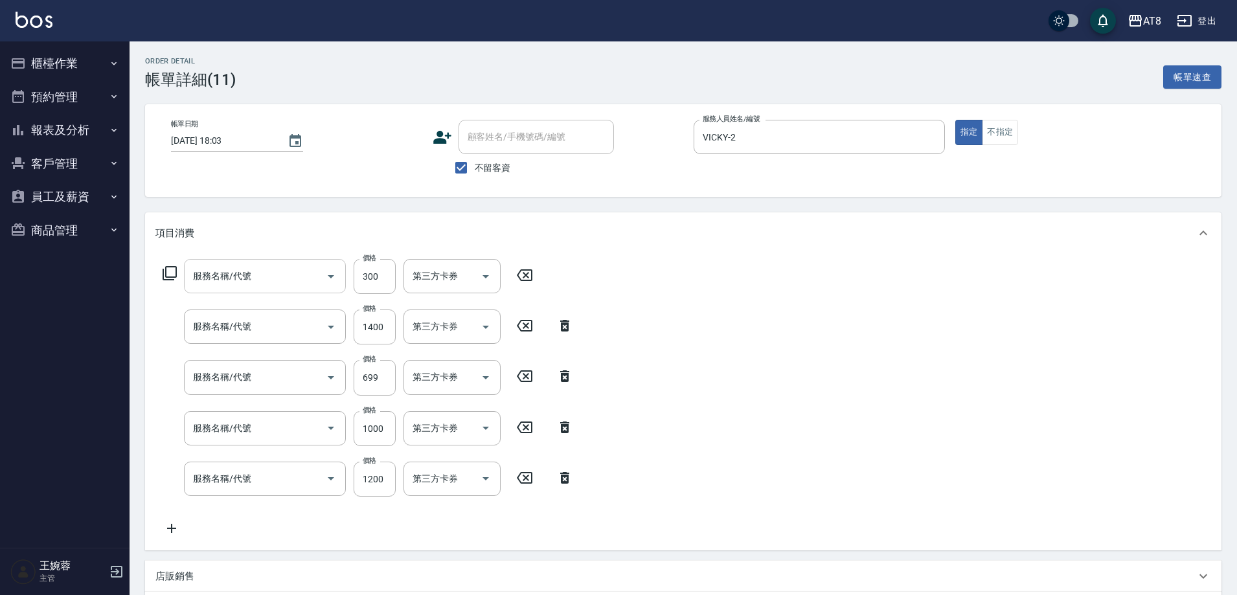
type input "SPA699(6699)"
type input "入金燙髮1000(301000)"
type input "入金護髮1200(501200)"
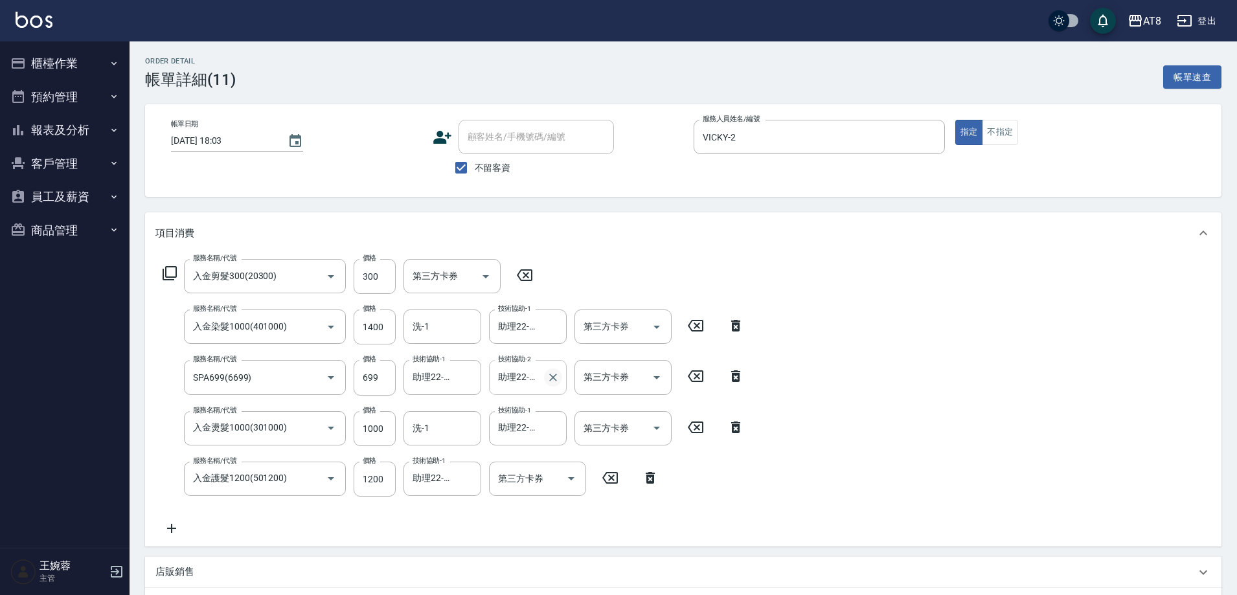
click at [554, 380] on icon "Clear" at bounding box center [553, 377] width 13 height 13
click at [904, 396] on div "服務名稱/代號 入金剪髮300(20300) 服務名稱/代號 價格 300 價格 第三方卡券 第三方卡券 服務名稱/代號 入金染髮1000(401000) 服…" at bounding box center [683, 400] width 1077 height 293
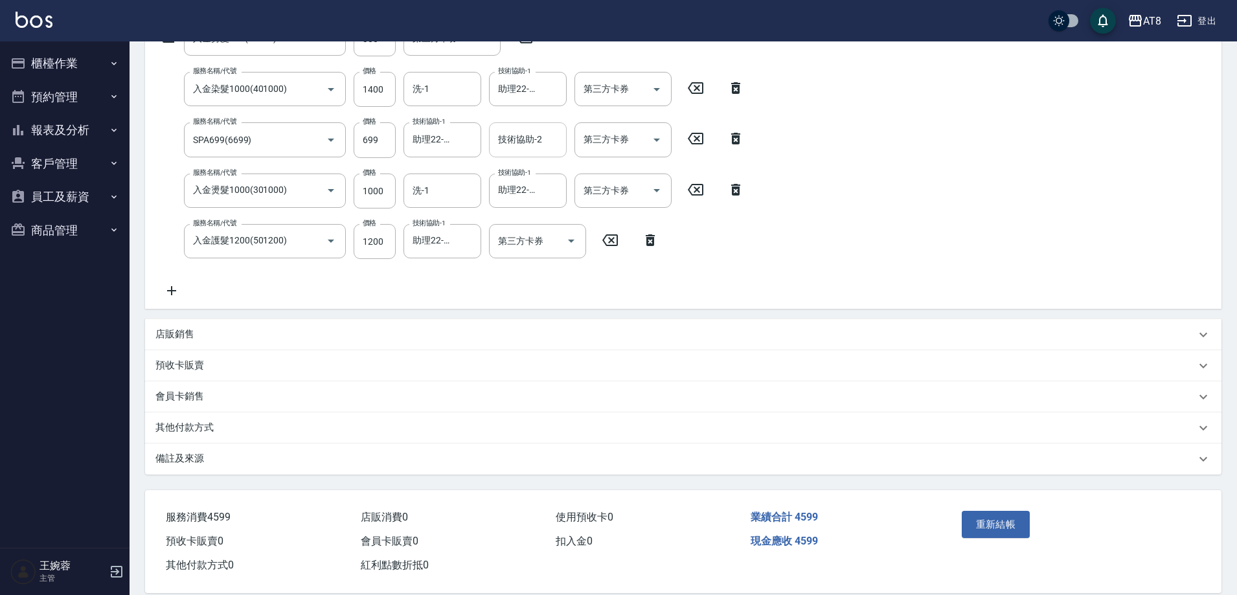
scroll to position [275, 0]
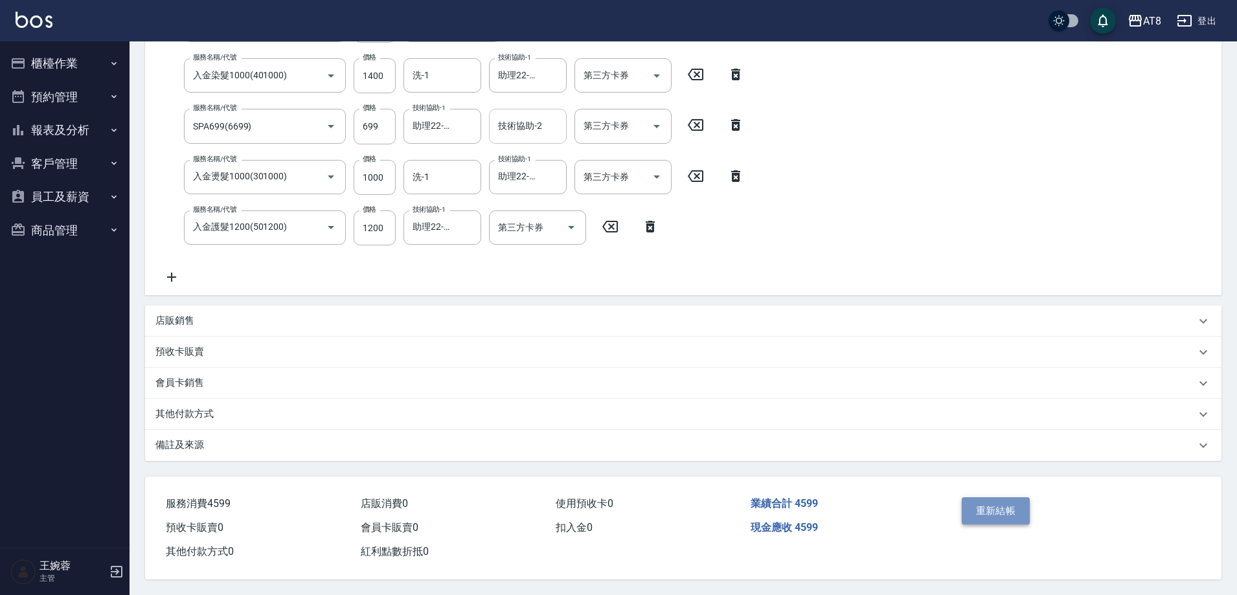
click at [999, 503] on button "重新結帳" at bounding box center [996, 510] width 69 height 27
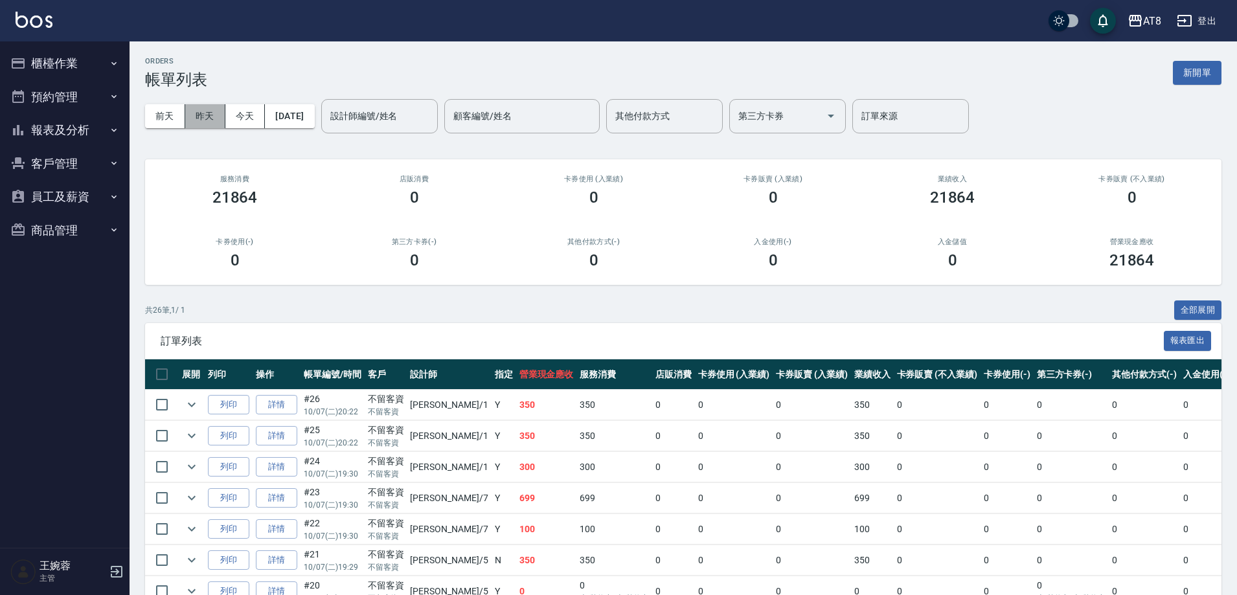
click at [215, 117] on button "昨天" at bounding box center [205, 116] width 40 height 24
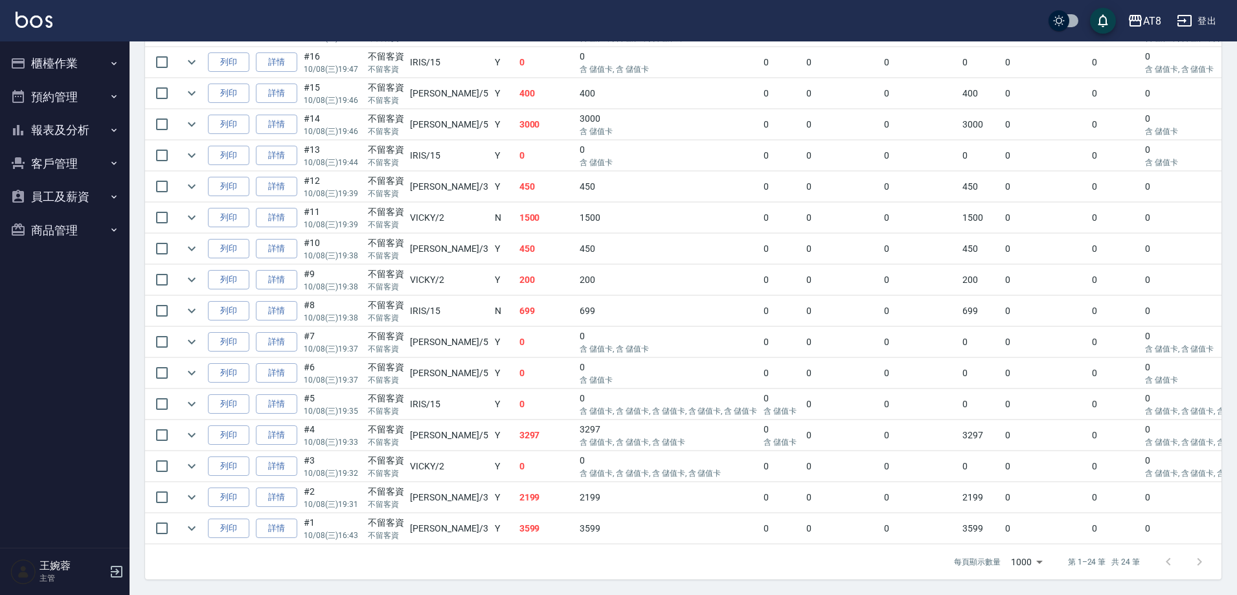
scroll to position [709, 0]
click at [200, 490] on icon "expand row" at bounding box center [192, 498] width 16 height 16
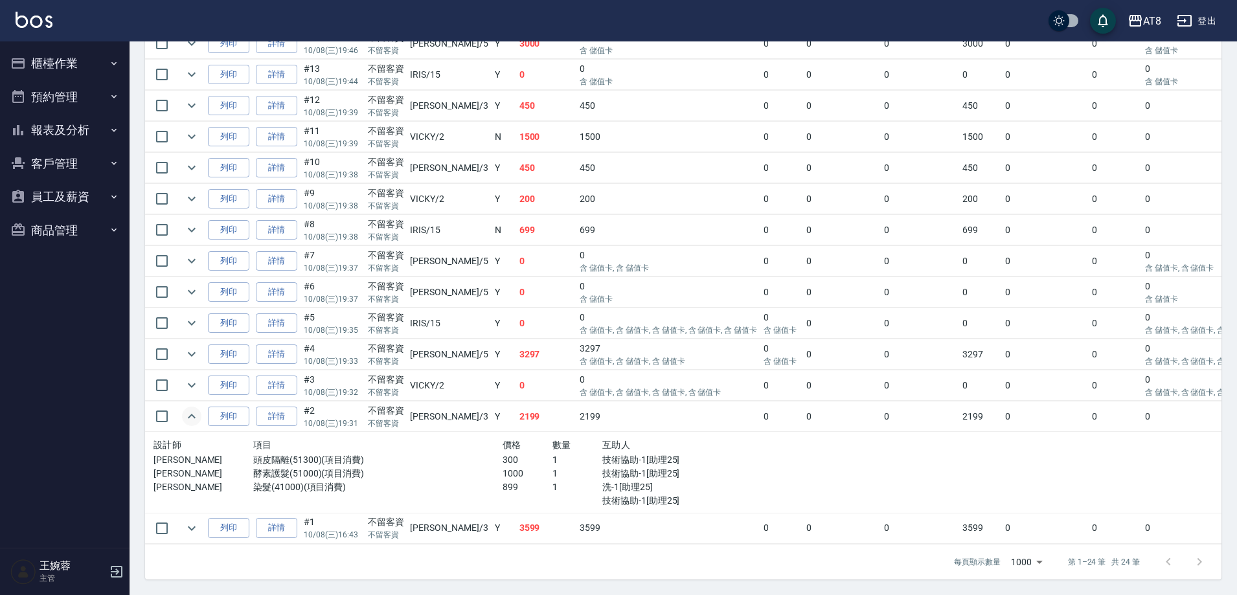
click at [198, 424] on icon "expand row" at bounding box center [192, 417] width 16 height 16
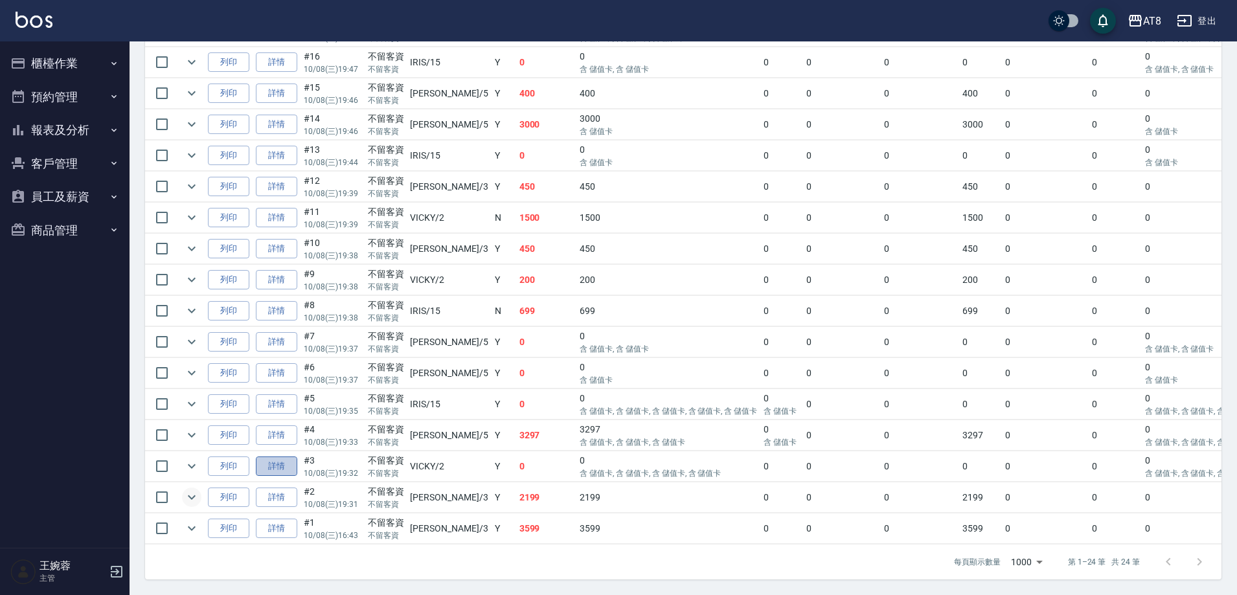
click at [273, 457] on link "詳情" at bounding box center [276, 467] width 41 height 20
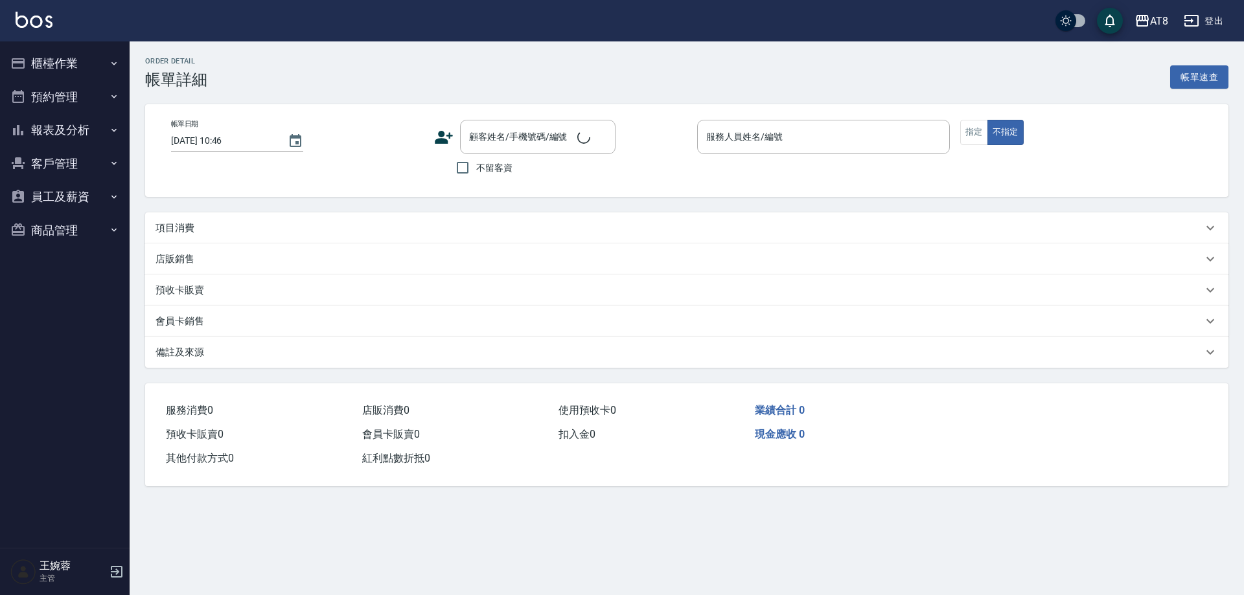
type input "[DATE] 19:32"
checkbox input "true"
type input "VICKY-2"
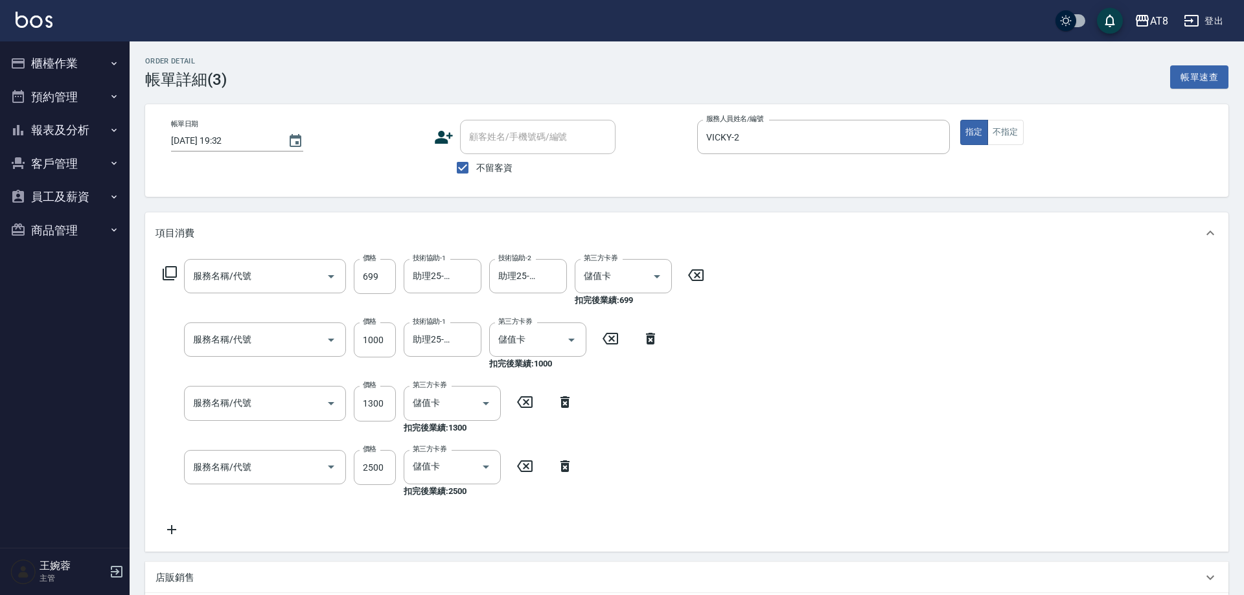
type input "入金SPA699(60699)"
type input "入金護髮1000(501000)"
type input "入金染髮1300(401300)"
type input "入金燙髮2500(302500)"
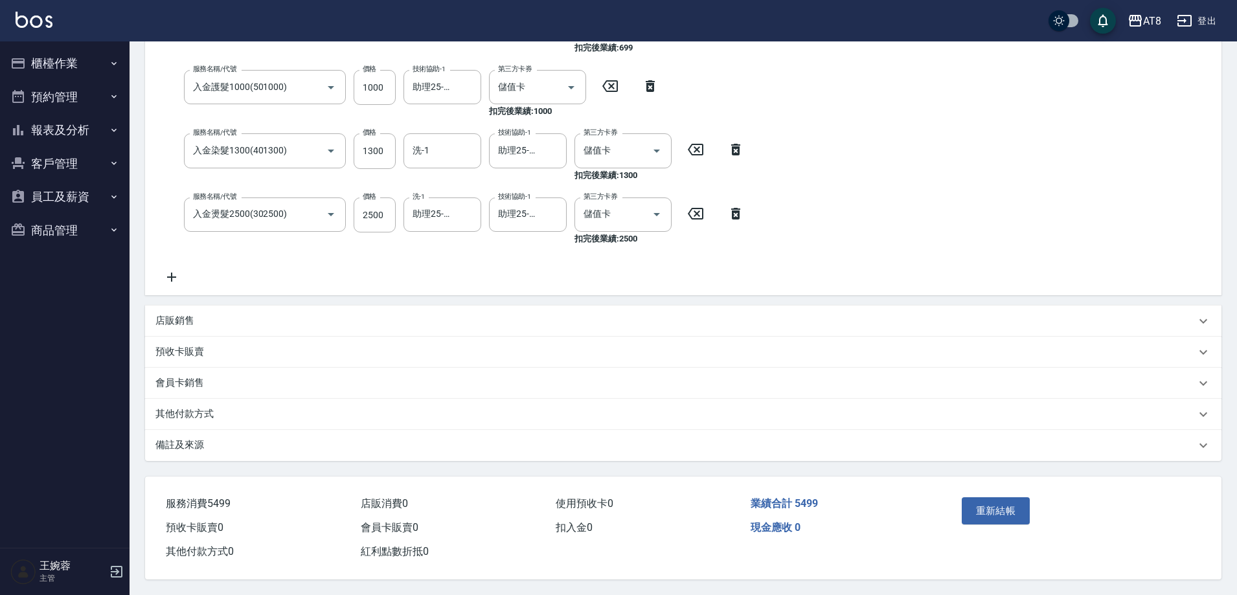
scroll to position [276, 0]
click at [989, 497] on button "重新結帳" at bounding box center [996, 510] width 69 height 27
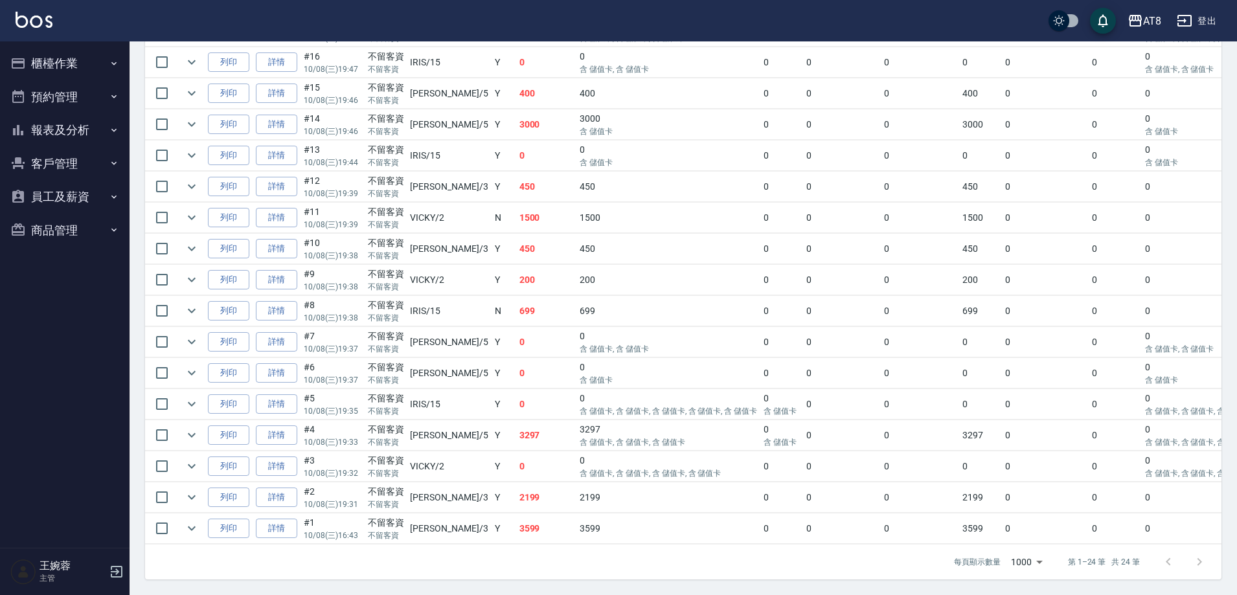
scroll to position [705, 0]
click at [297, 426] on link "詳情" at bounding box center [276, 436] width 41 height 20
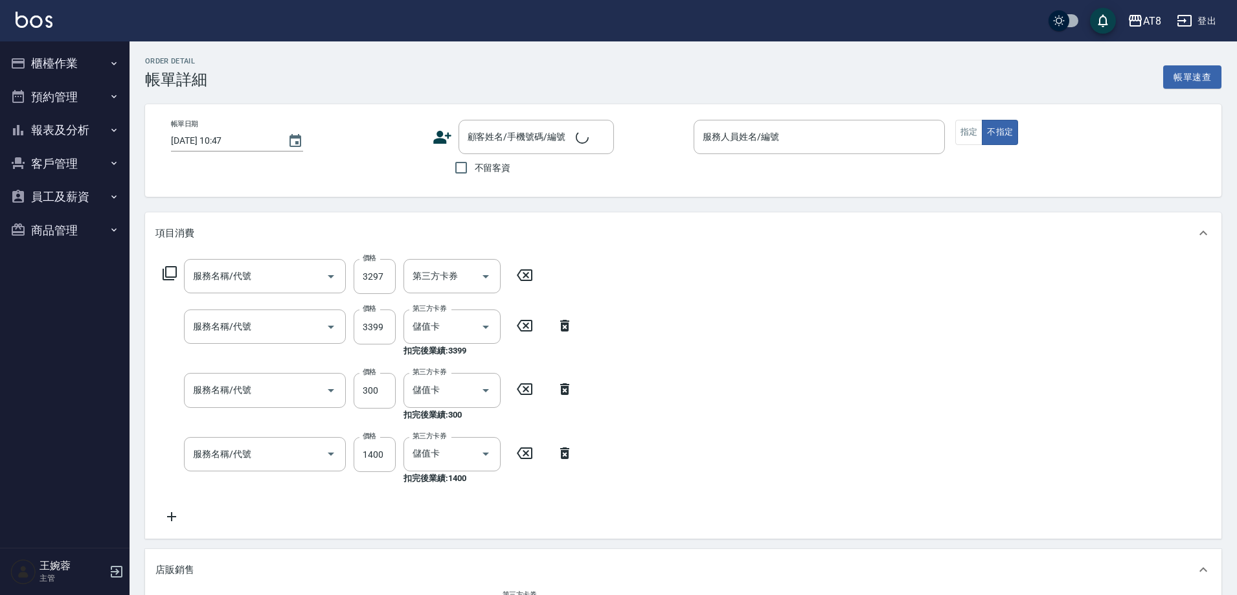
type input "[DATE] 19:33"
checkbox input "true"
type input "HANK-5"
type input "頂級豪華3(803)"
type input "ovc調配燙(33599)"
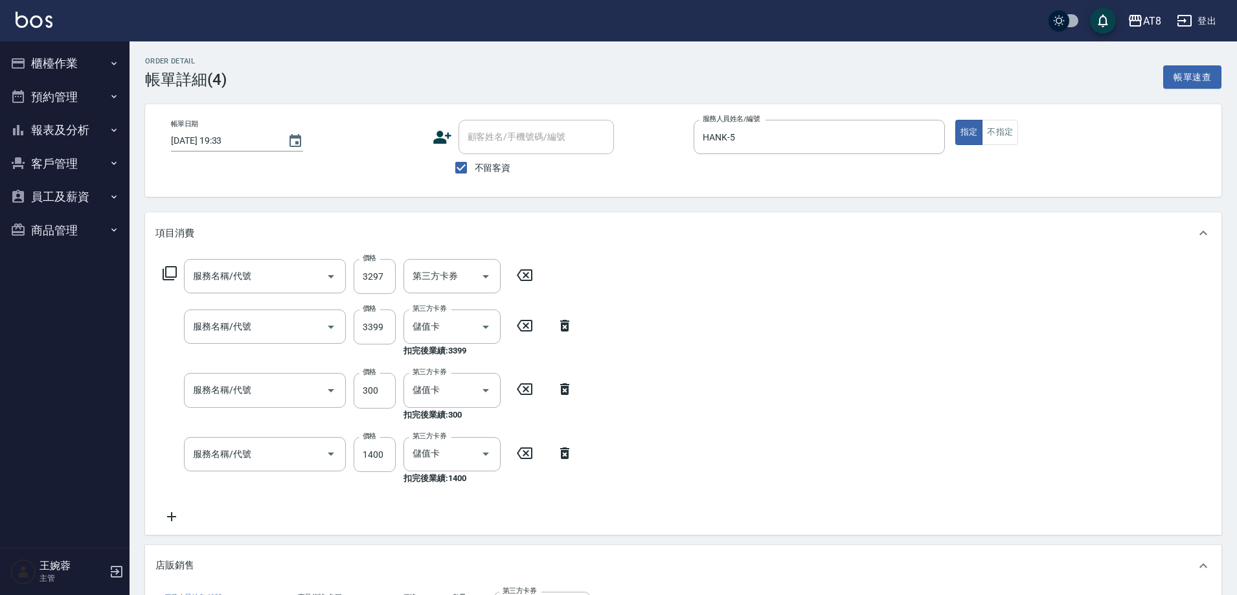
type input "頭皮隔離(51300)"
type input "染髮(41300)"
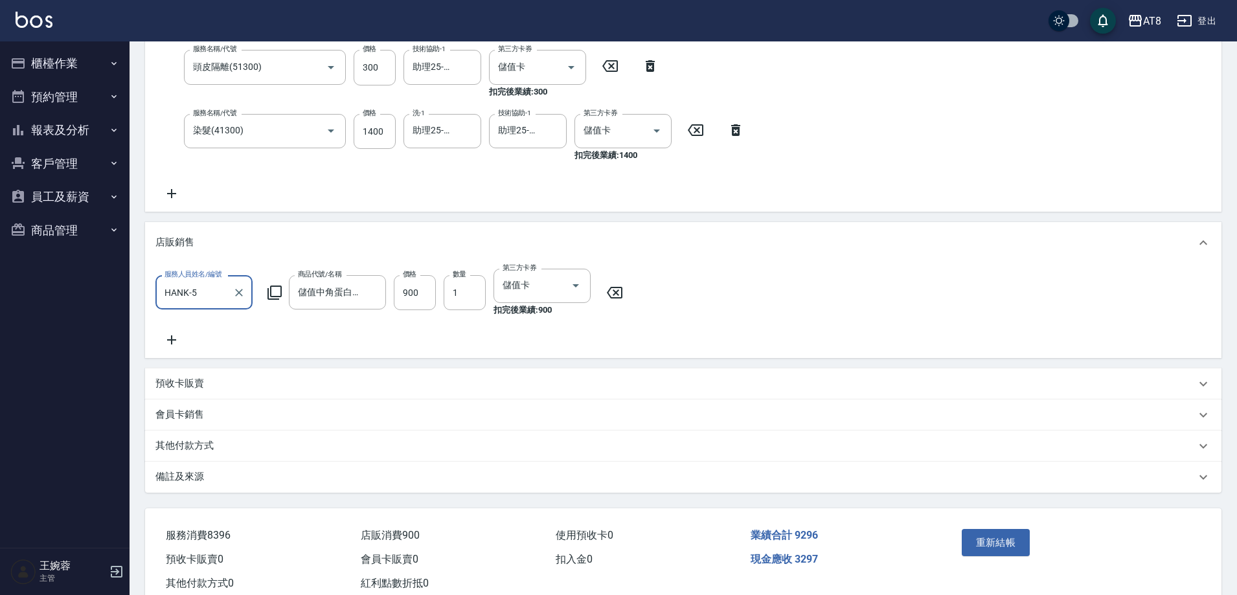
scroll to position [392, 0]
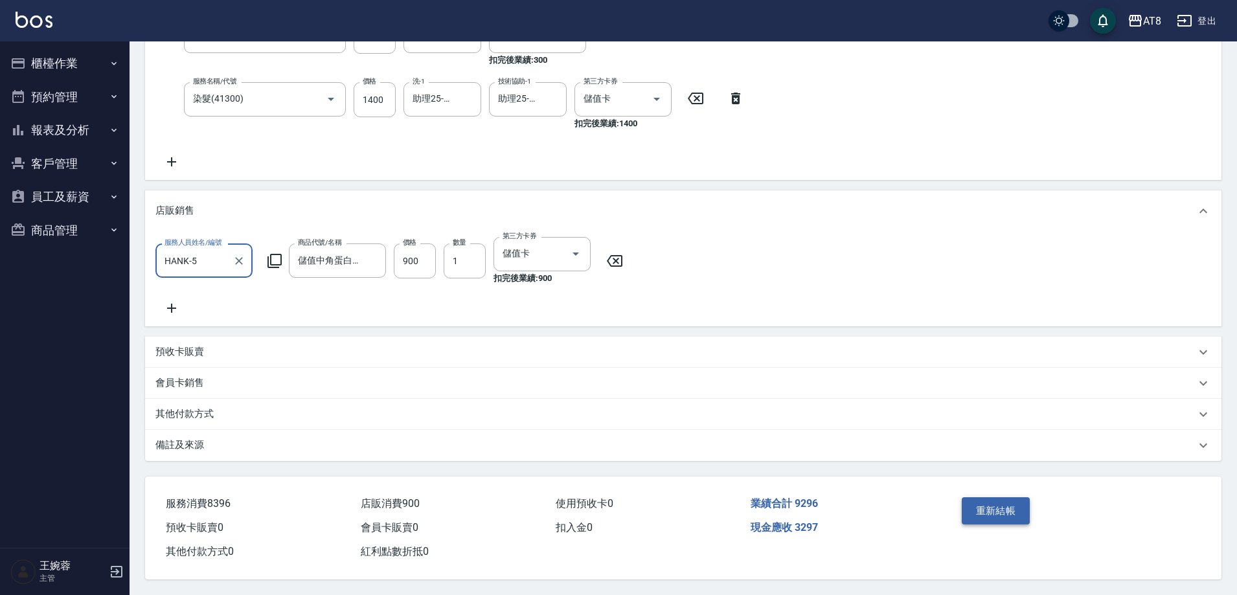
click at [1018, 506] on button "重新結帳" at bounding box center [996, 510] width 69 height 27
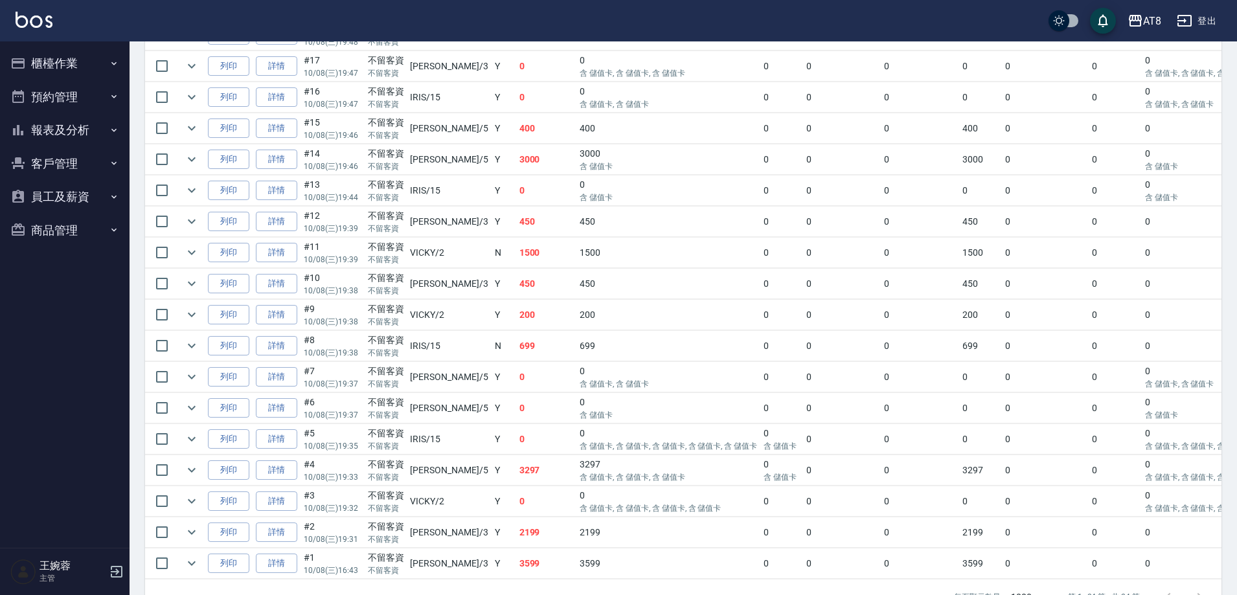
scroll to position [604, 0]
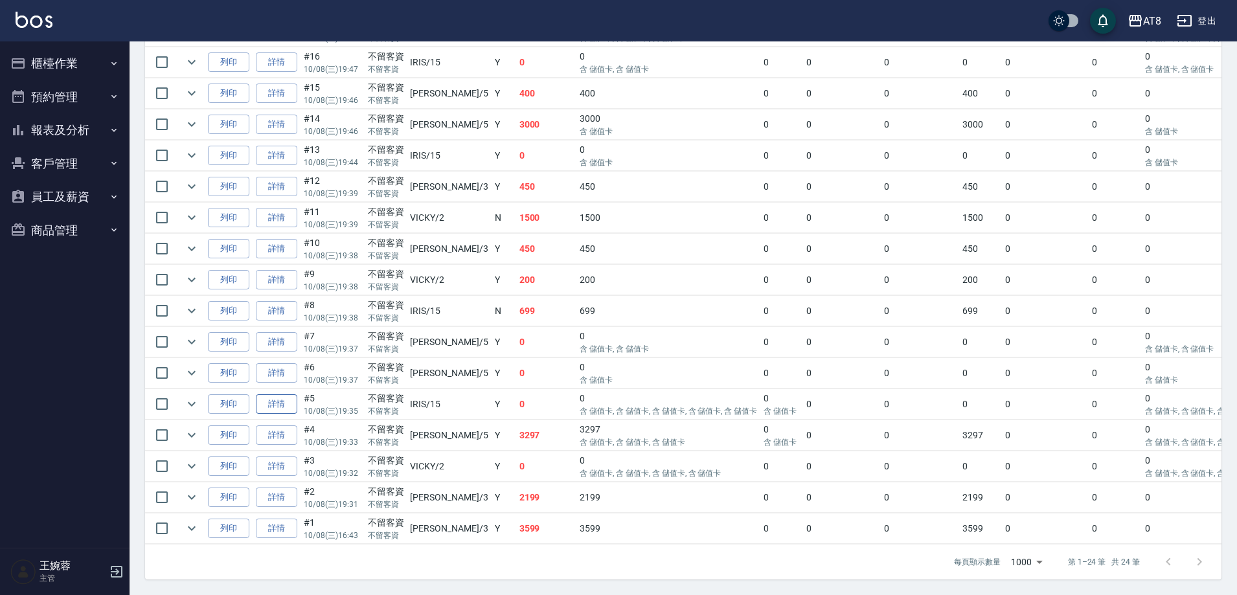
click at [297, 415] on link "詳情" at bounding box center [276, 404] width 41 height 20
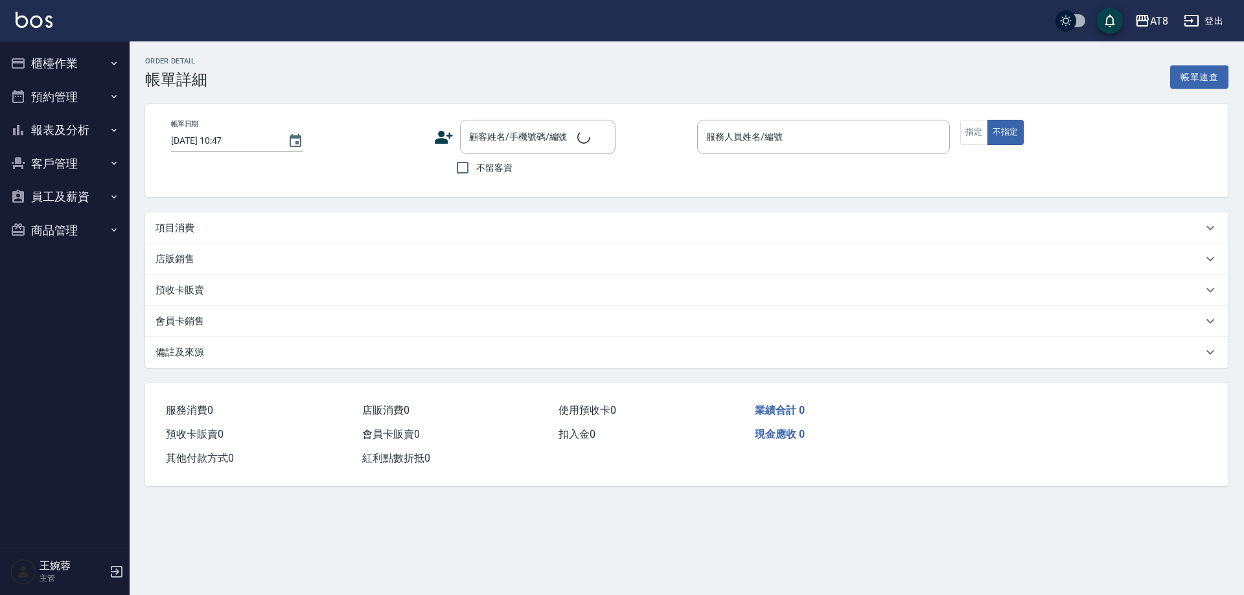
type input "[DATE] 19:35"
checkbox input "true"
type input "IRIS-15"
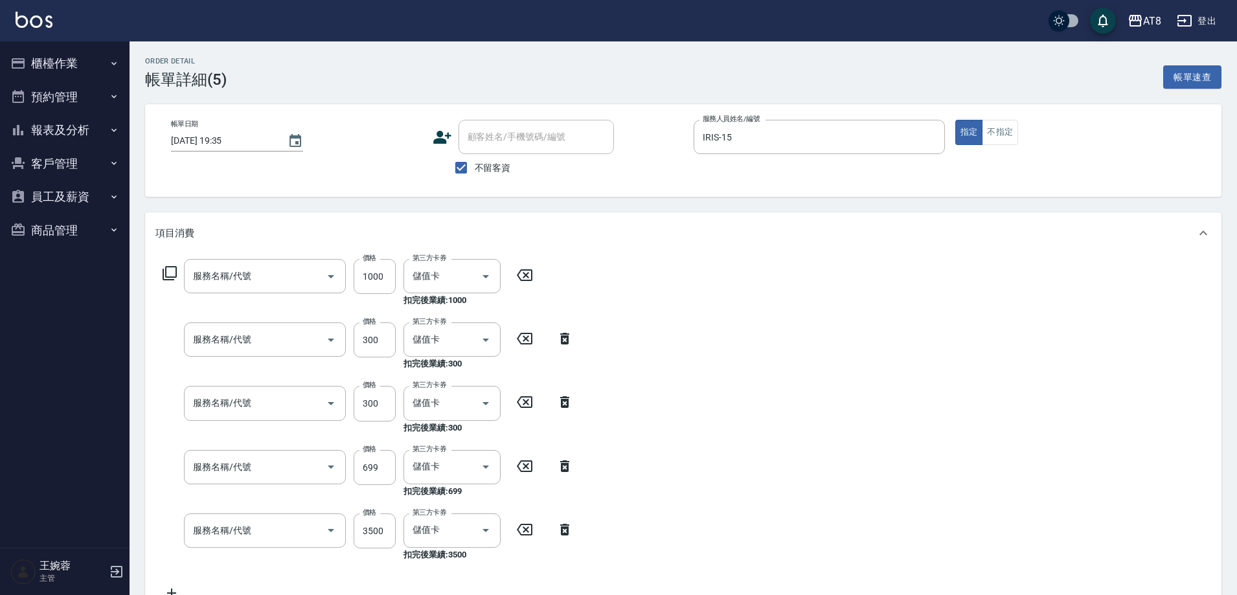
type input "入金護髮1000(501000)"
type input "頭皮隔離(51300)"
type input "入金SPA699(60699)"
type input "入金染髮2000(402000)"
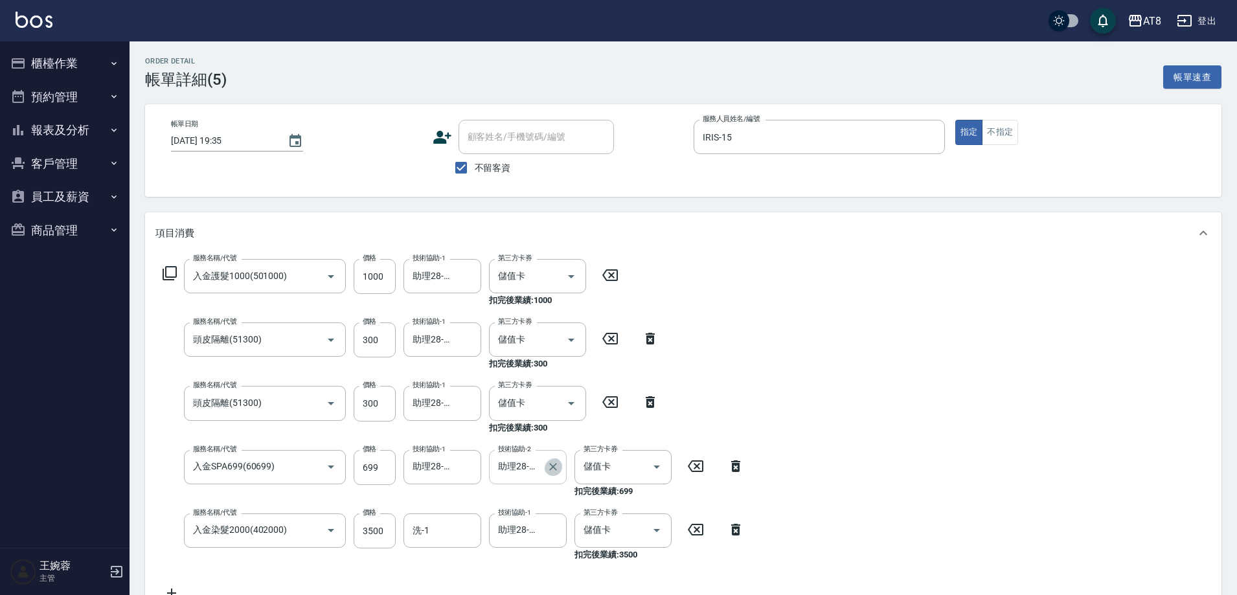
click at [554, 470] on icon "Clear" at bounding box center [553, 467] width 13 height 13
click at [555, 534] on icon "Clear" at bounding box center [553, 531] width 8 height 8
drag, startPoint x: 462, startPoint y: 343, endPoint x: 462, endPoint y: 374, distance: 31.1
click at [462, 345] on icon "Clear" at bounding box center [467, 340] width 13 height 13
click at [471, 410] on icon "Clear" at bounding box center [467, 403] width 13 height 13
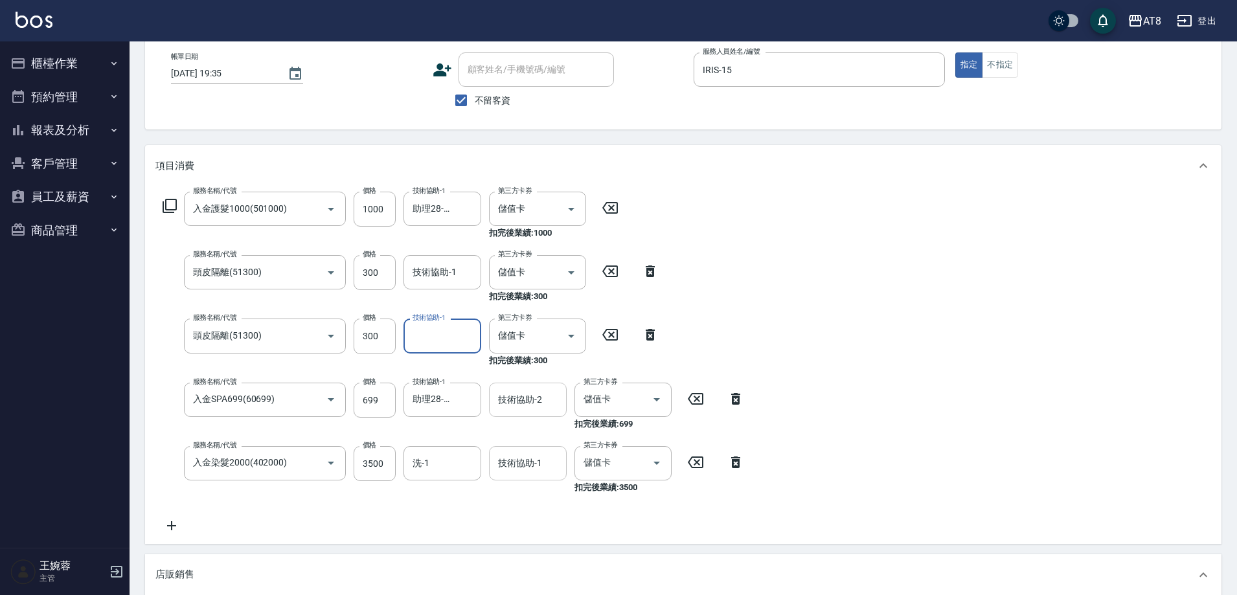
scroll to position [65, 0]
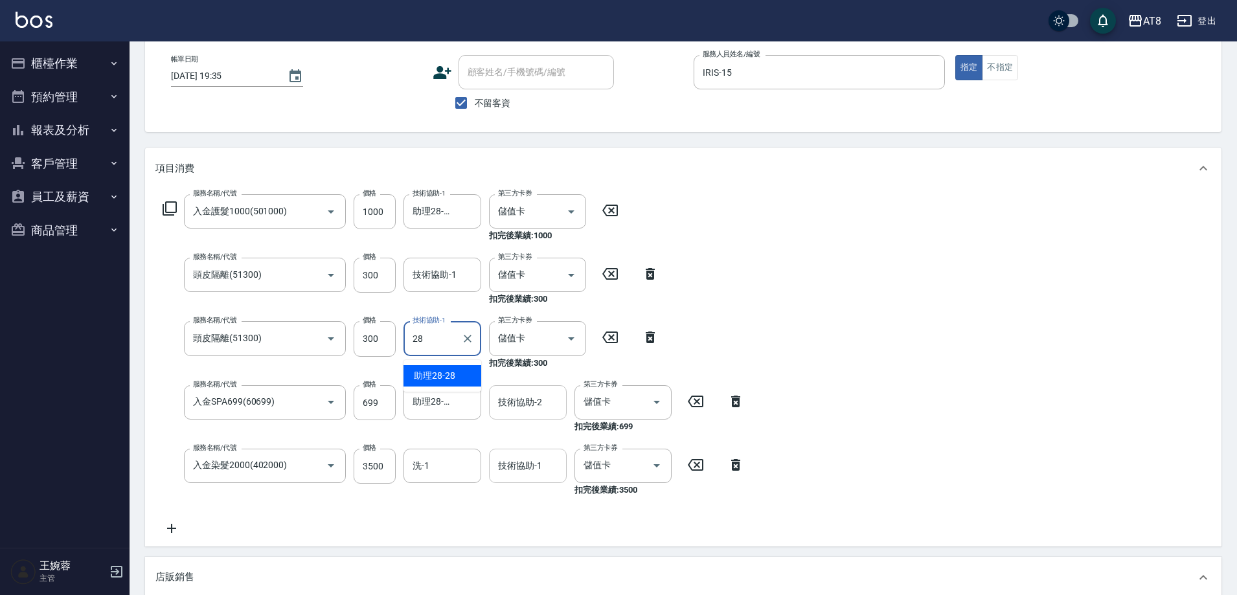
click at [452, 378] on span "助理28 -28" at bounding box center [434, 376] width 41 height 14
type input "助理28-28"
click at [442, 278] on input "技術協助-1" at bounding box center [442, 275] width 66 height 23
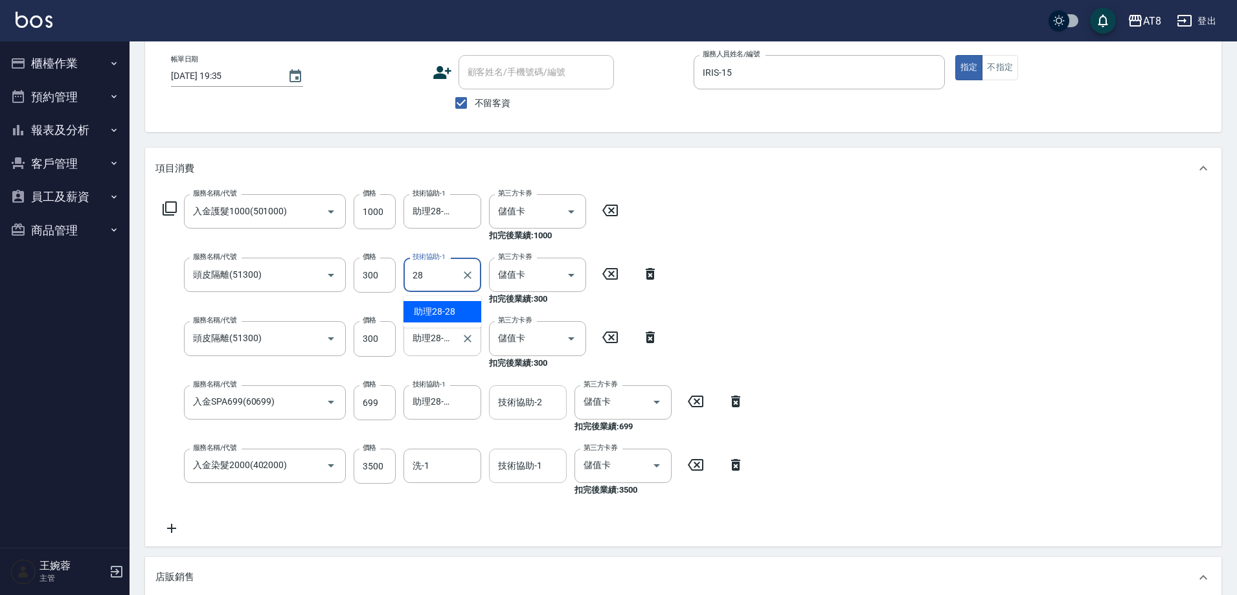
click at [448, 310] on span "助理28 -28" at bounding box center [434, 312] width 41 height 14
type input "助理28-28"
click at [900, 315] on div "服務名稱/代號 入金護髮1000(501000) 服務名稱/代號 價格 1000 價格 技術協助-1 助理28-28 技術協助-1 第三方卡券 儲值卡 第三方…" at bounding box center [683, 368] width 1077 height 358
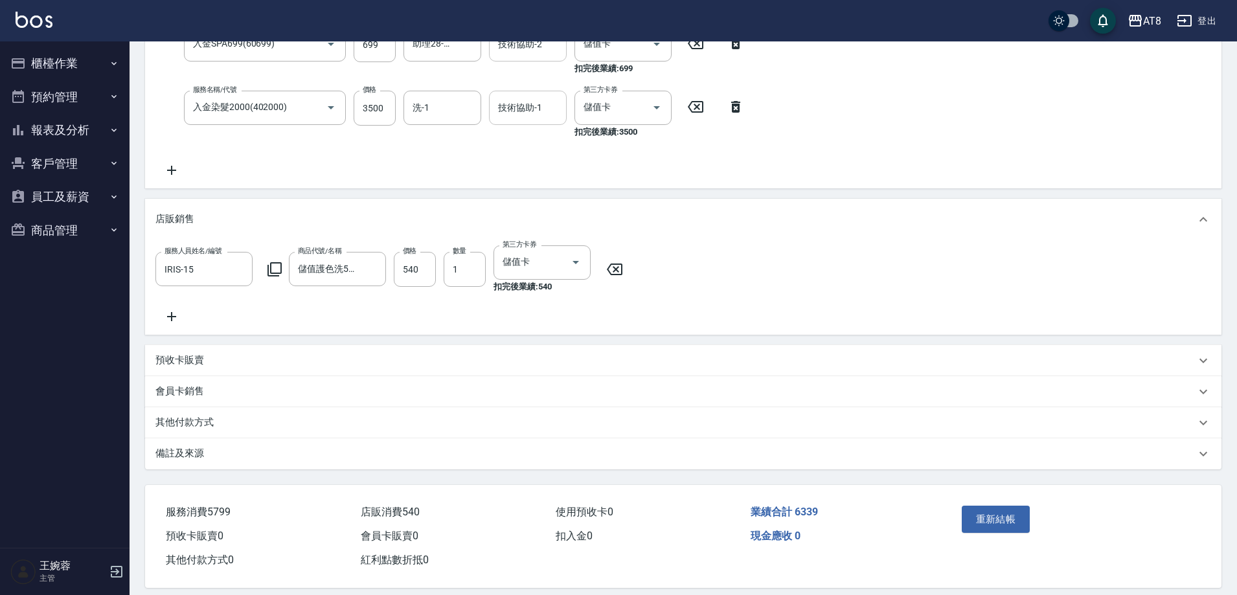
scroll to position [468, 0]
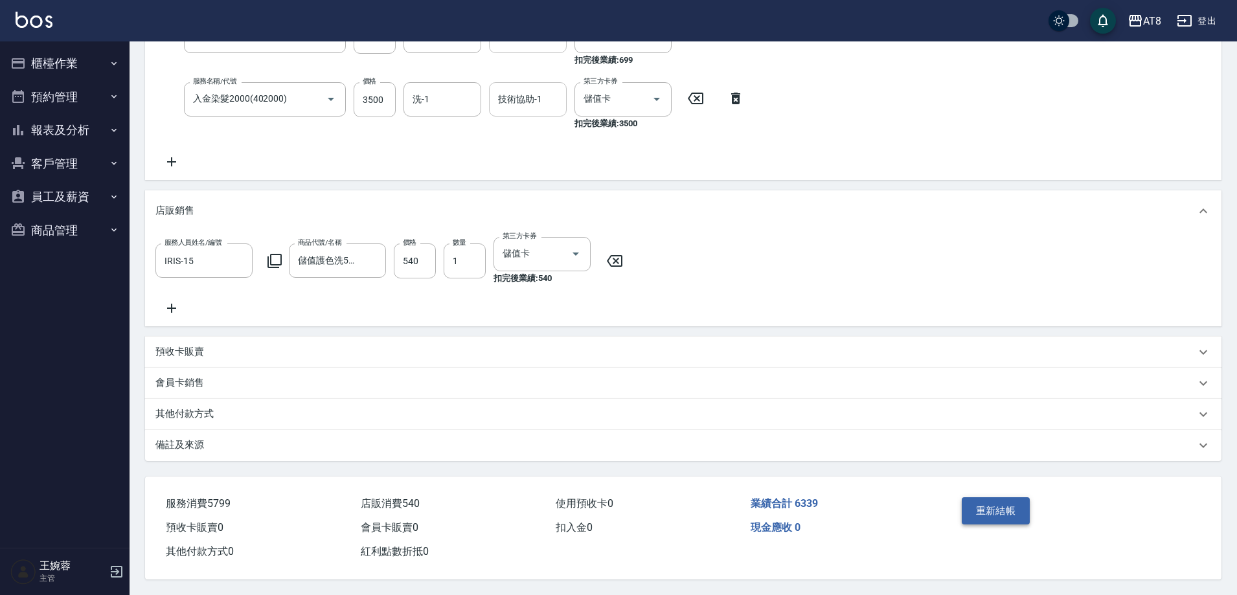
click at [1012, 498] on button "重新結帳" at bounding box center [996, 510] width 69 height 27
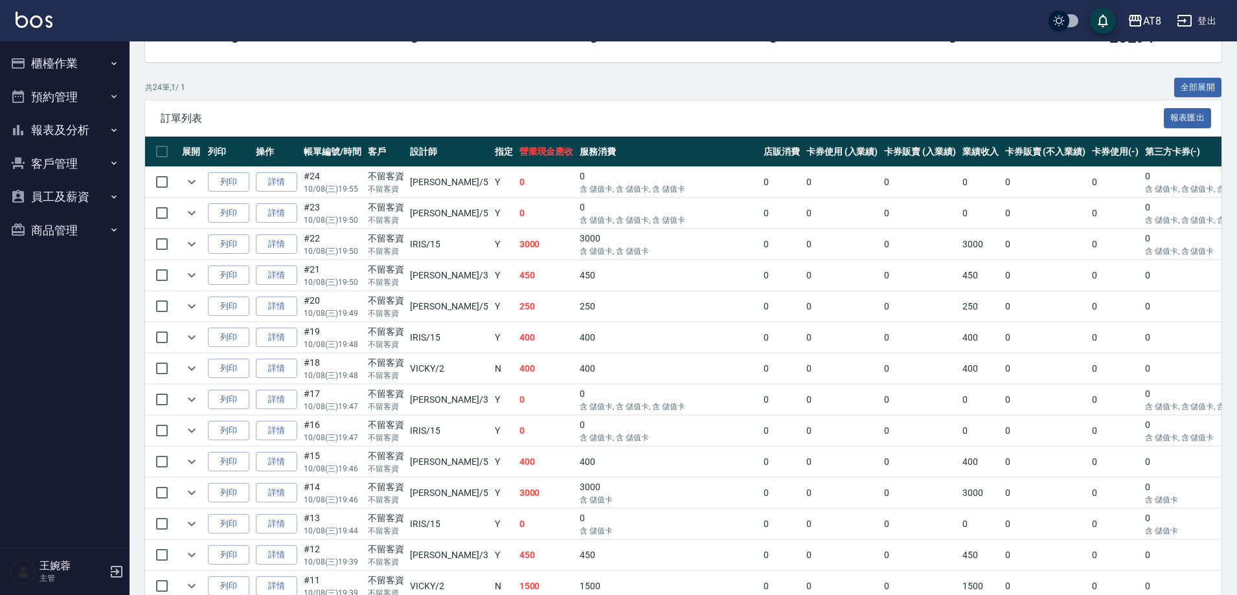
scroll to position [247, 0]
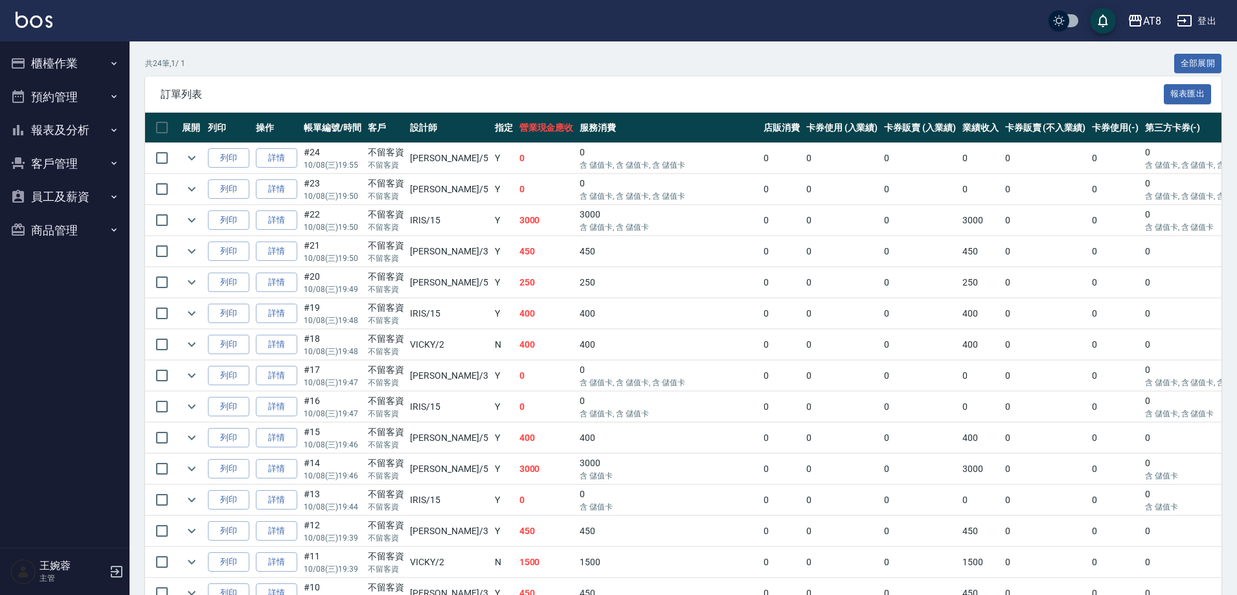
click at [45, 60] on button "櫃檯作業" at bounding box center [64, 64] width 119 height 34
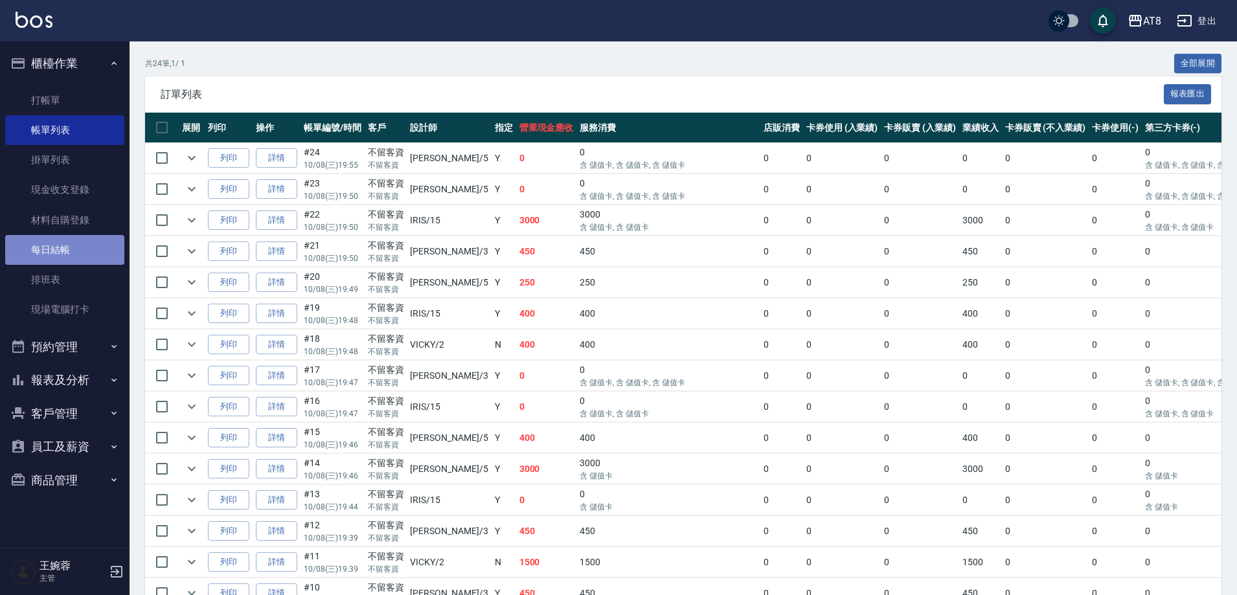
click at [78, 253] on link "每日結帳" at bounding box center [64, 250] width 119 height 30
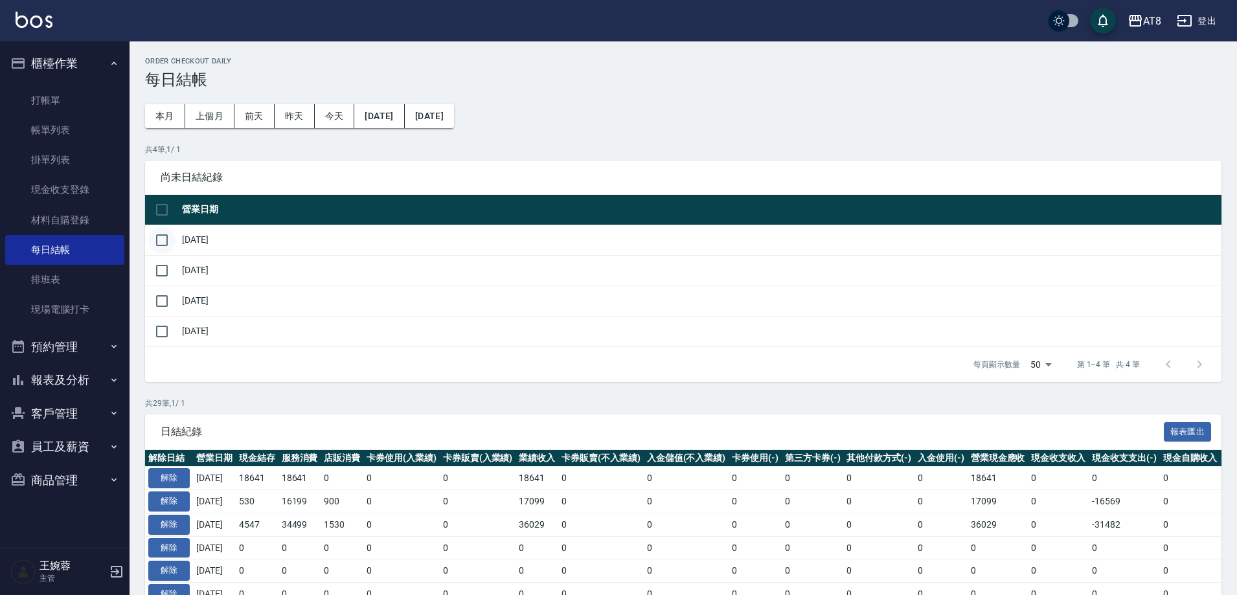
click at [158, 247] on input "checkbox" at bounding box center [161, 240] width 27 height 27
checkbox input "true"
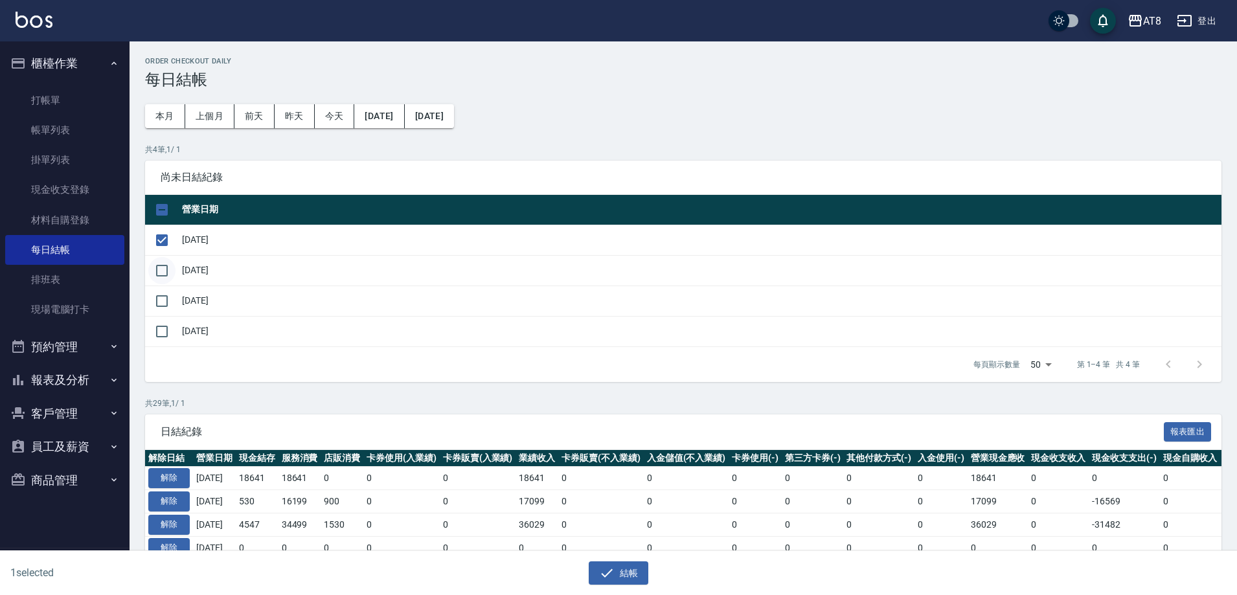
click at [164, 284] on input "checkbox" at bounding box center [161, 270] width 27 height 27
checkbox input "true"
click at [167, 315] on input "checkbox" at bounding box center [161, 301] width 27 height 27
checkbox input "true"
click at [619, 572] on button "結帳" at bounding box center [619, 574] width 60 height 24
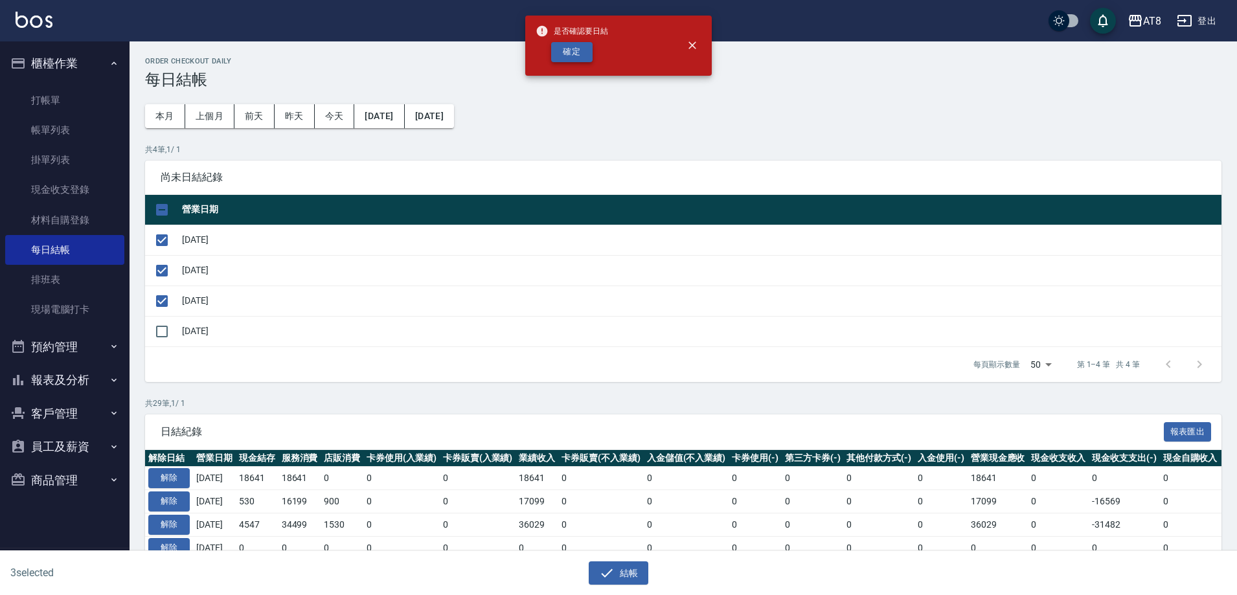
click at [581, 58] on button "確定" at bounding box center [571, 52] width 41 height 20
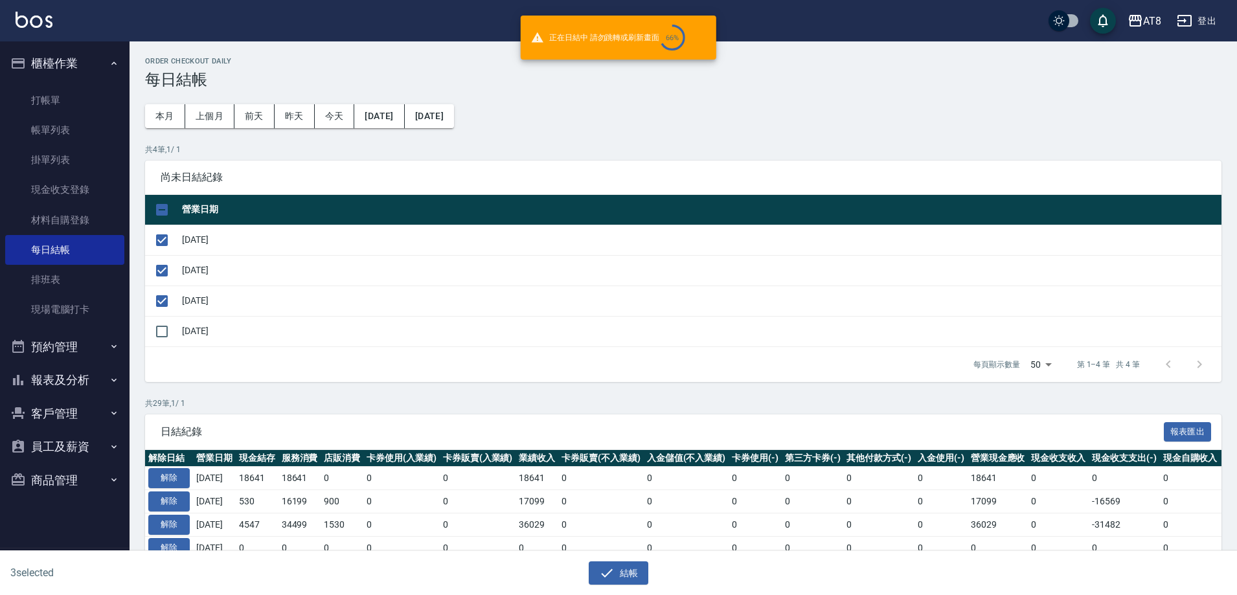
checkbox input "false"
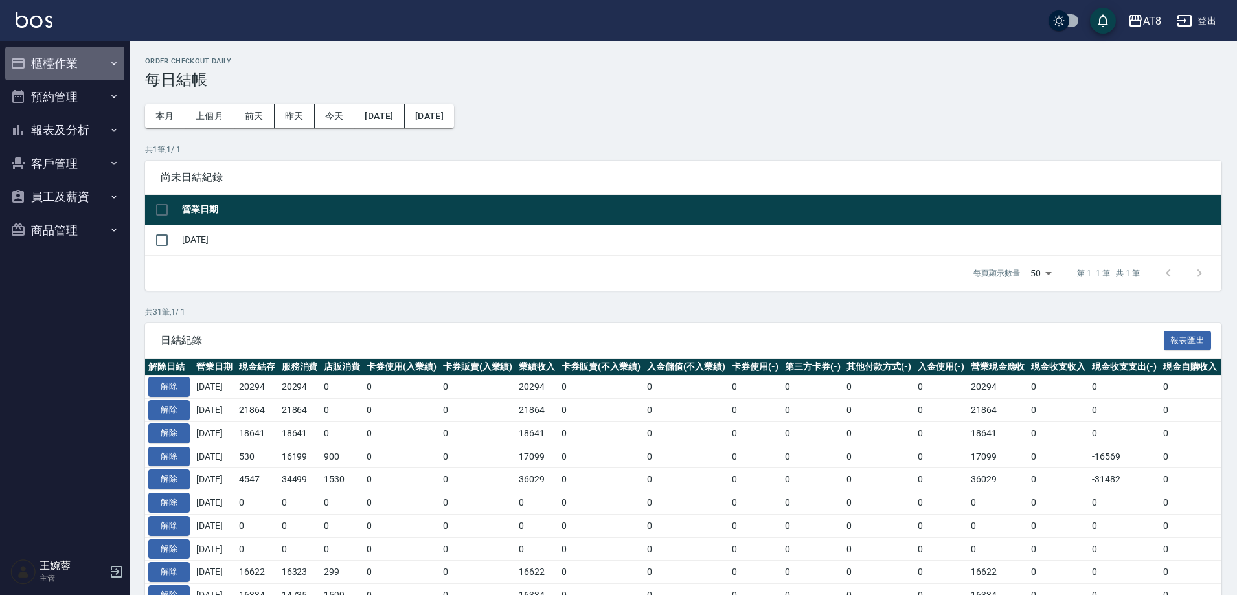
click at [58, 65] on button "櫃檯作業" at bounding box center [64, 64] width 119 height 34
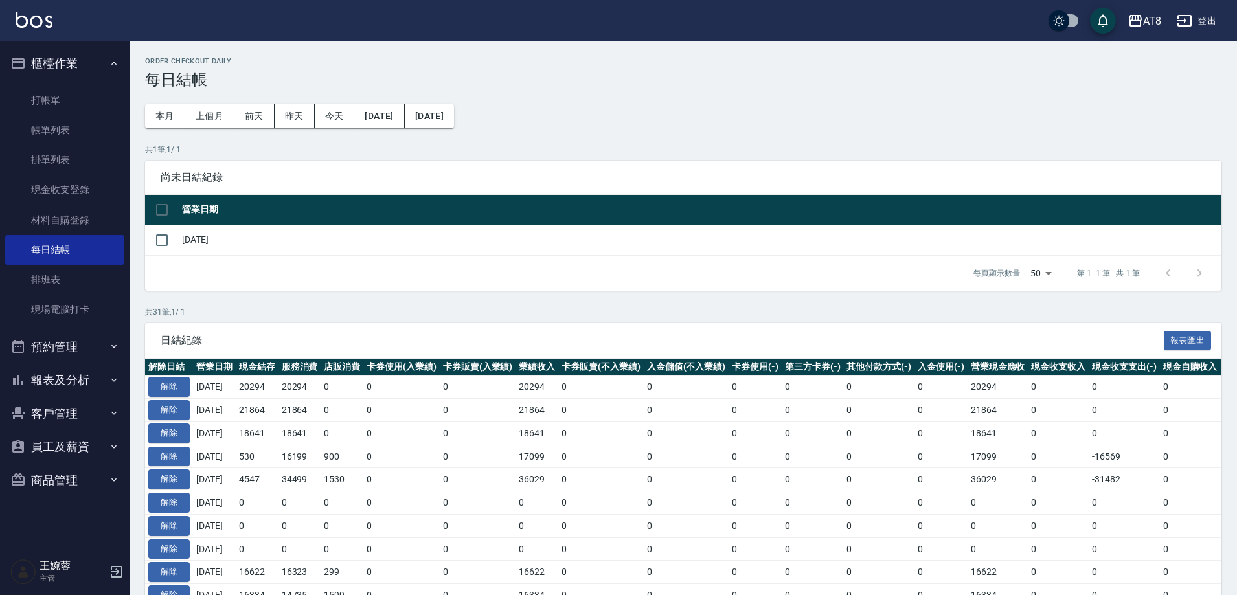
click at [58, 65] on button "櫃檯作業" at bounding box center [64, 64] width 119 height 34
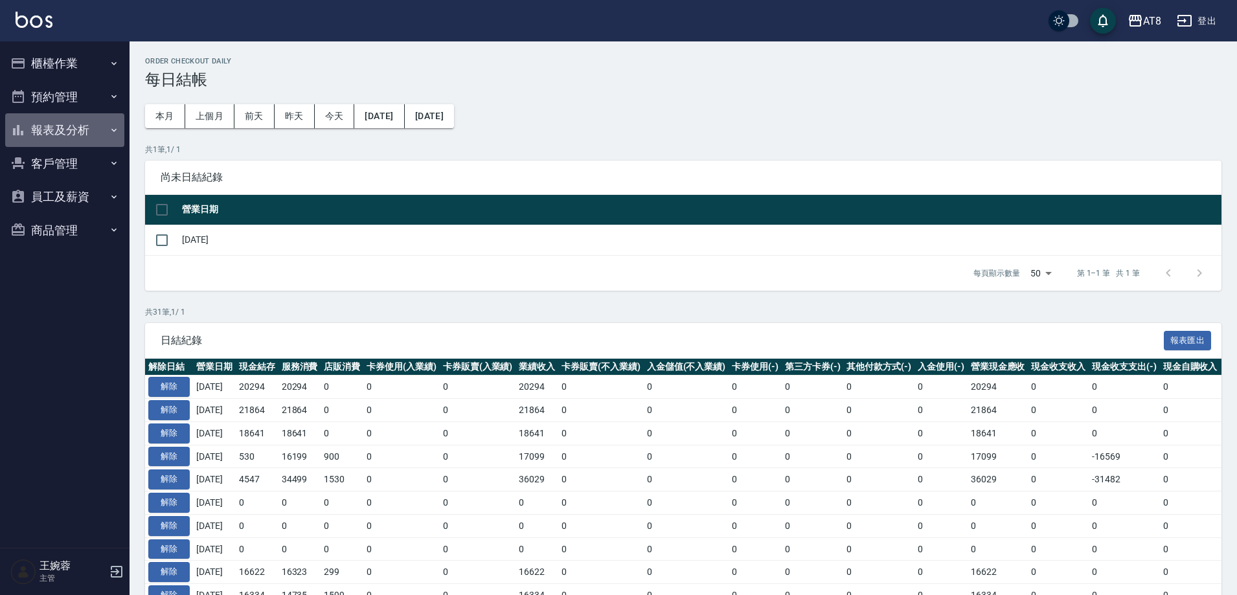
click at [68, 132] on button "報表及分析" at bounding box center [64, 130] width 119 height 34
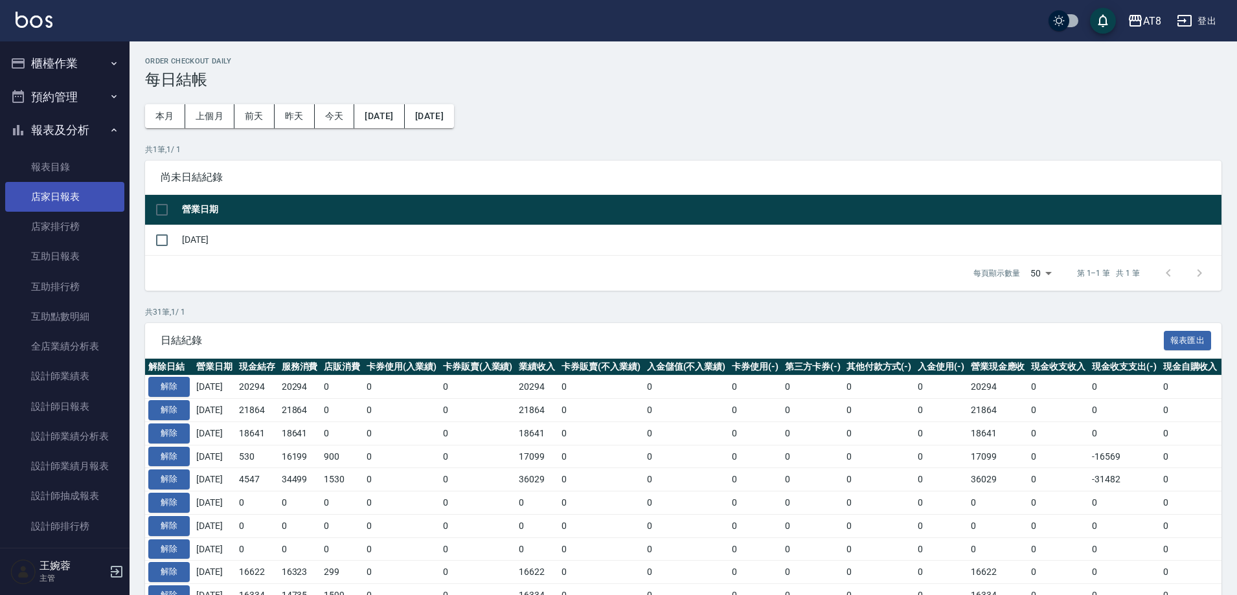
click at [77, 194] on link "店家日報表" at bounding box center [64, 197] width 119 height 30
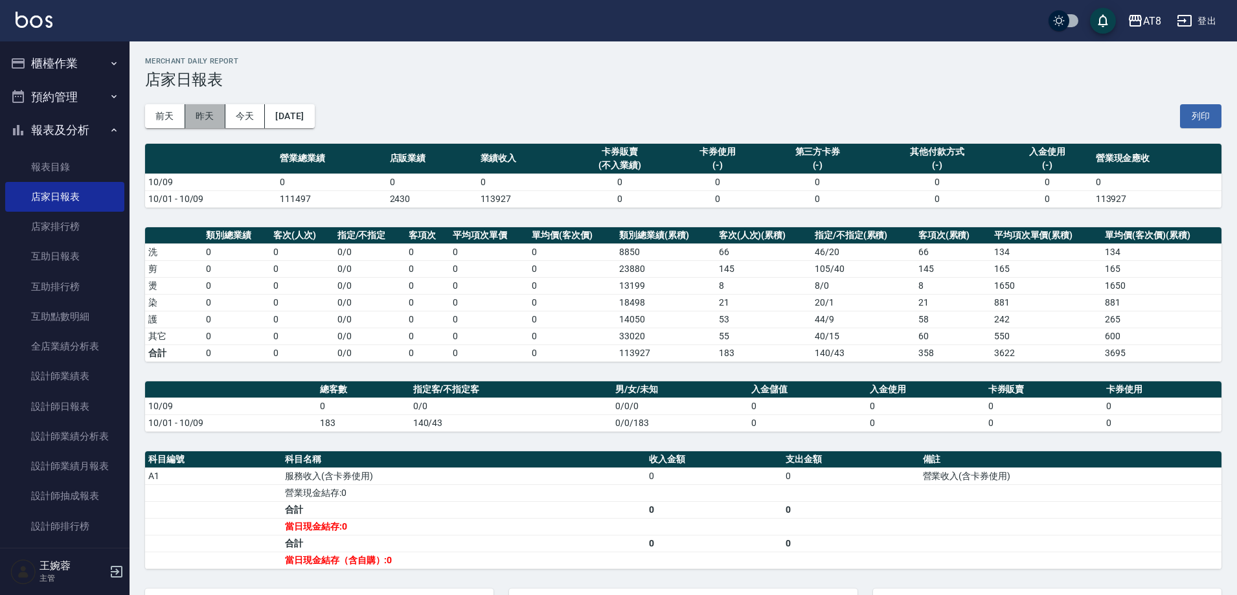
click at [223, 121] on button "昨天" at bounding box center [205, 116] width 40 height 24
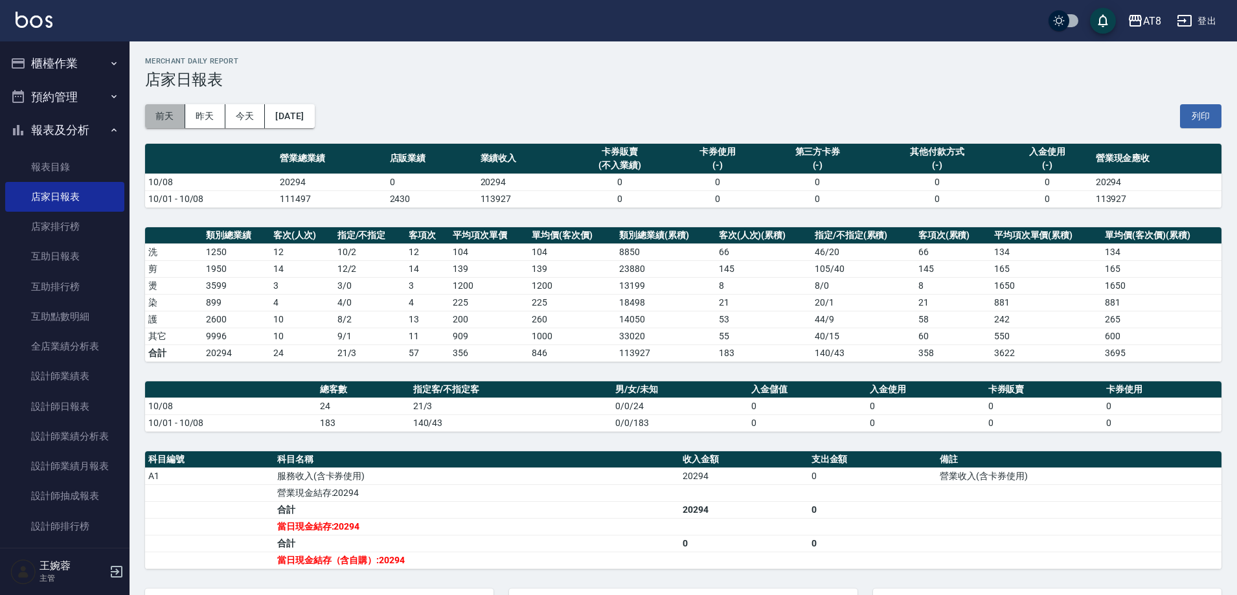
click at [166, 120] on button "前天" at bounding box center [165, 116] width 40 height 24
click at [25, 17] on img at bounding box center [34, 20] width 37 height 16
